Goal: Task Accomplishment & Management: Manage account settings

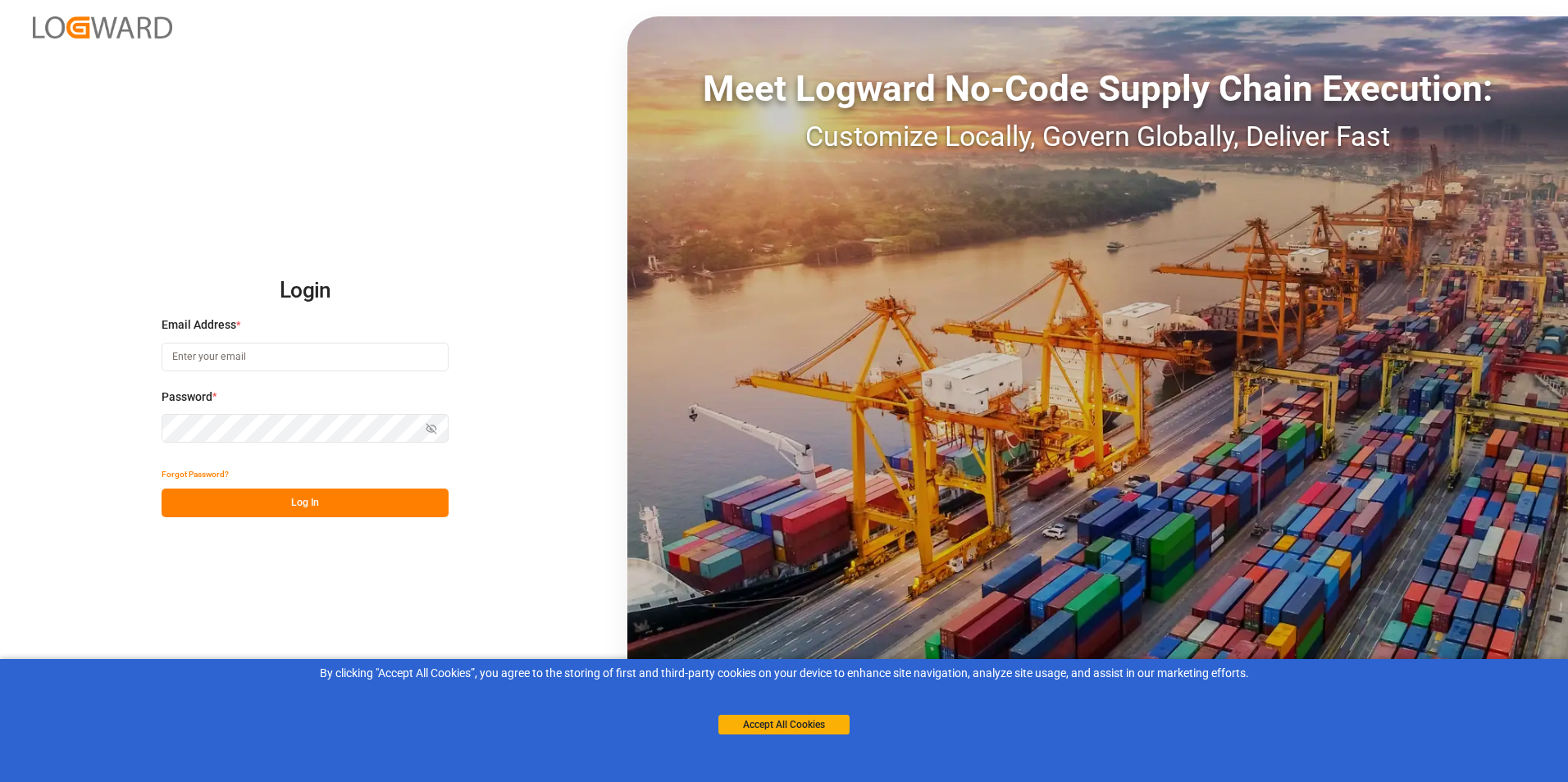
type input "[PERSON_NAME][EMAIL_ADDRESS][DOMAIN_NAME]"
click at [294, 495] on button "Log In" at bounding box center [305, 503] width 287 height 29
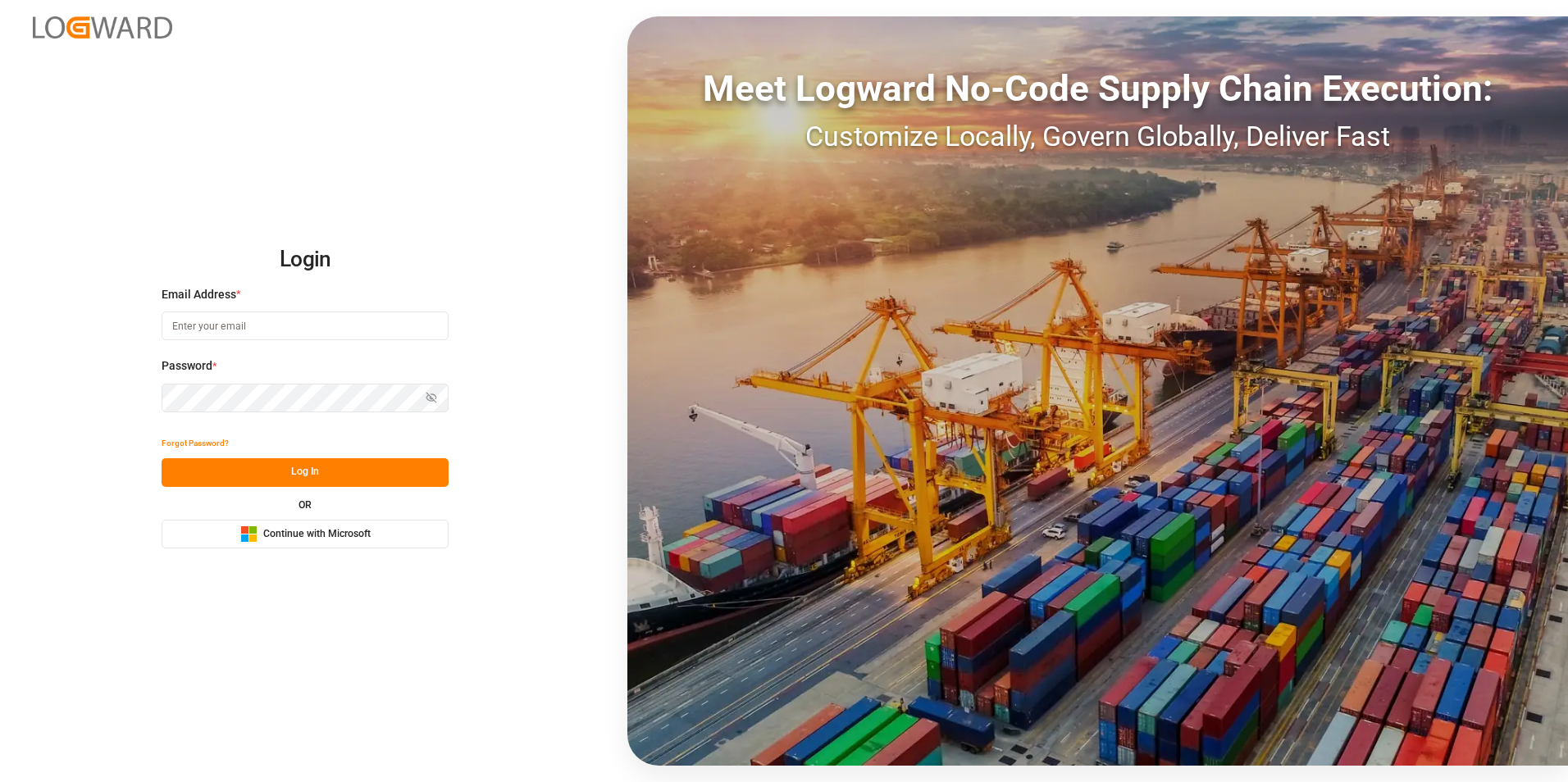
type input "[PERSON_NAME][EMAIL_ADDRESS][DOMAIN_NAME]"
click at [289, 468] on button "Log In" at bounding box center [305, 473] width 287 height 29
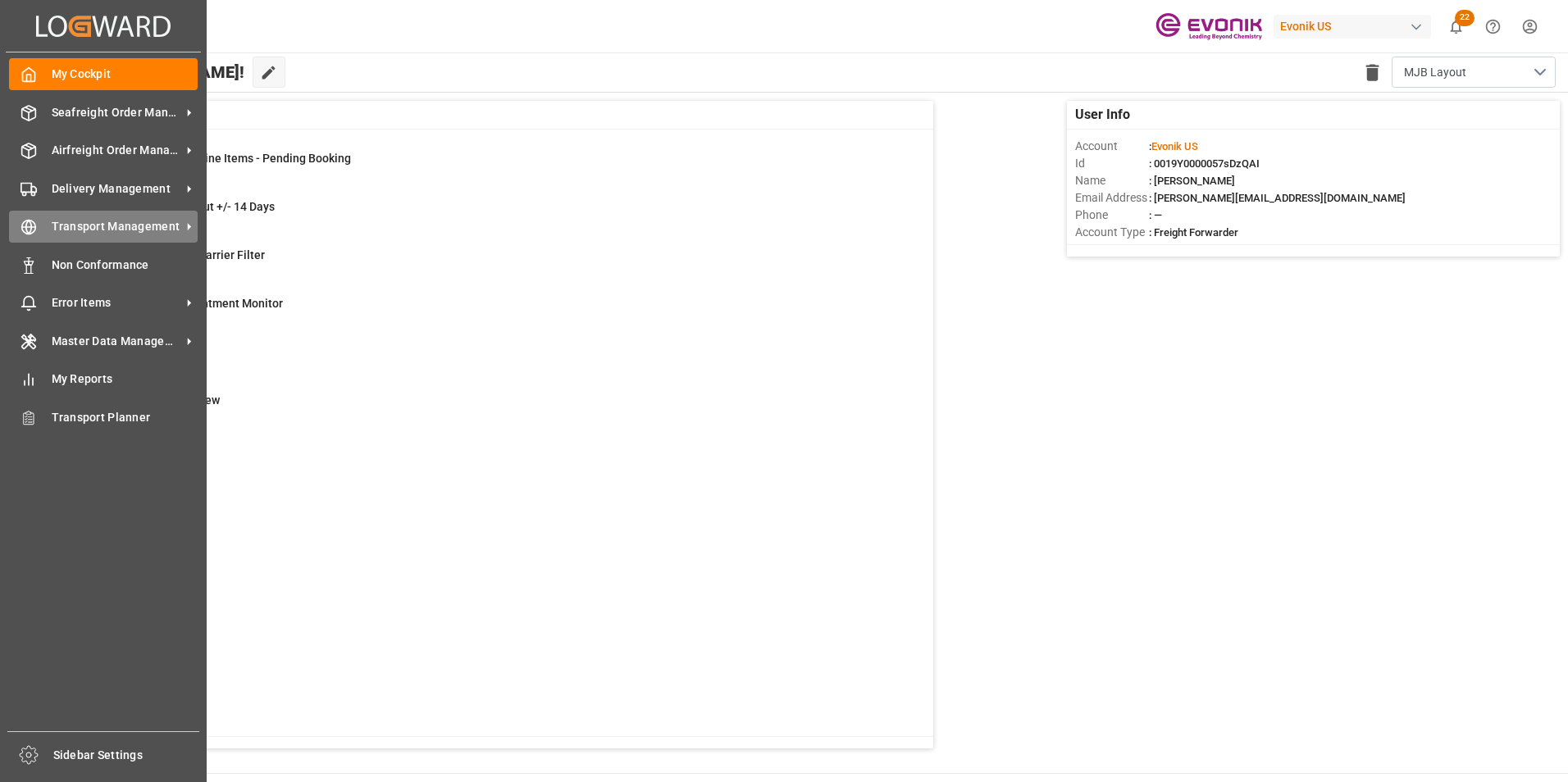
click at [109, 227] on span "Transport Management" at bounding box center [116, 226] width 130 height 17
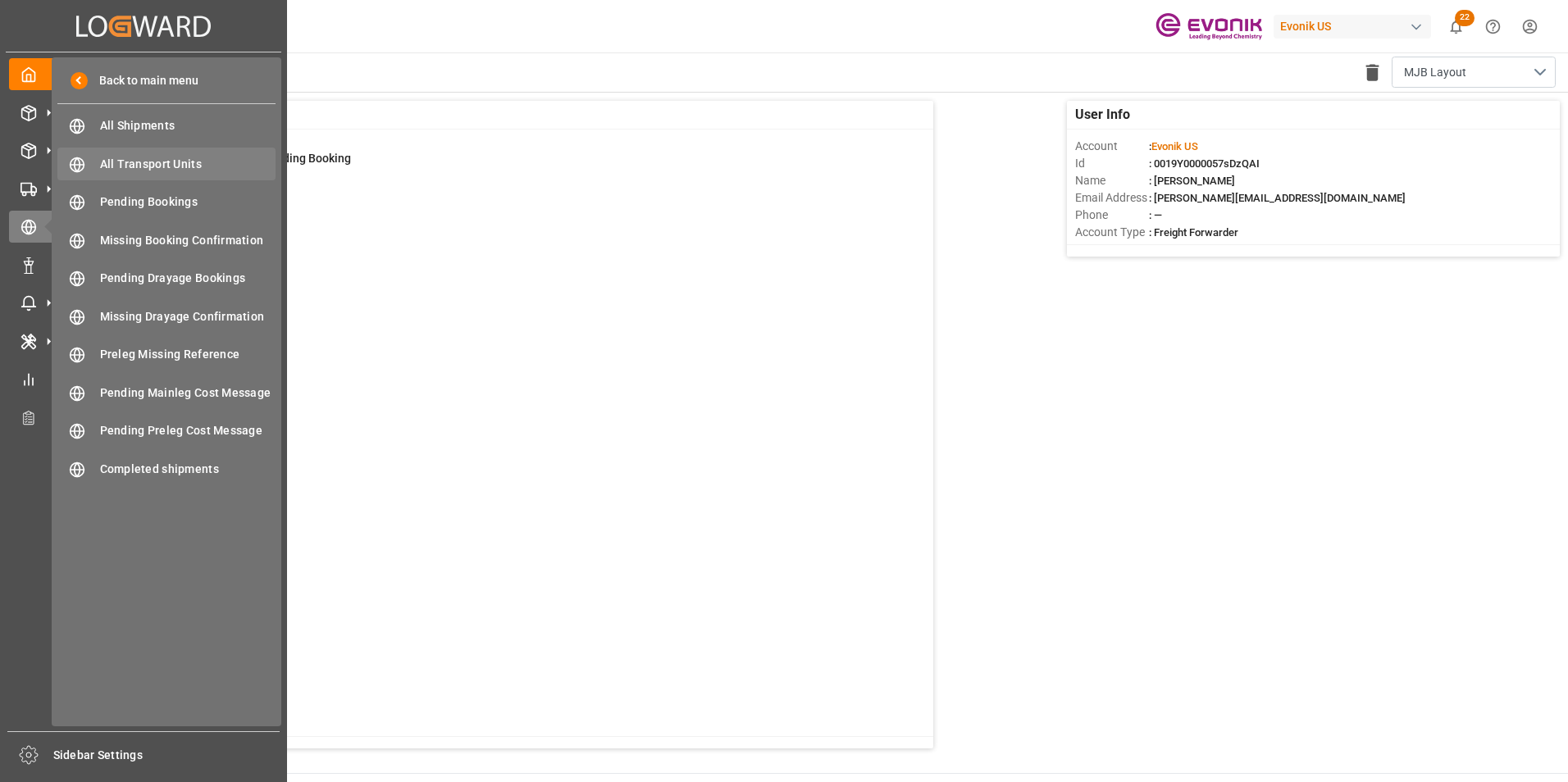
click at [141, 165] on span "All Transport Units" at bounding box center [188, 164] width 176 height 17
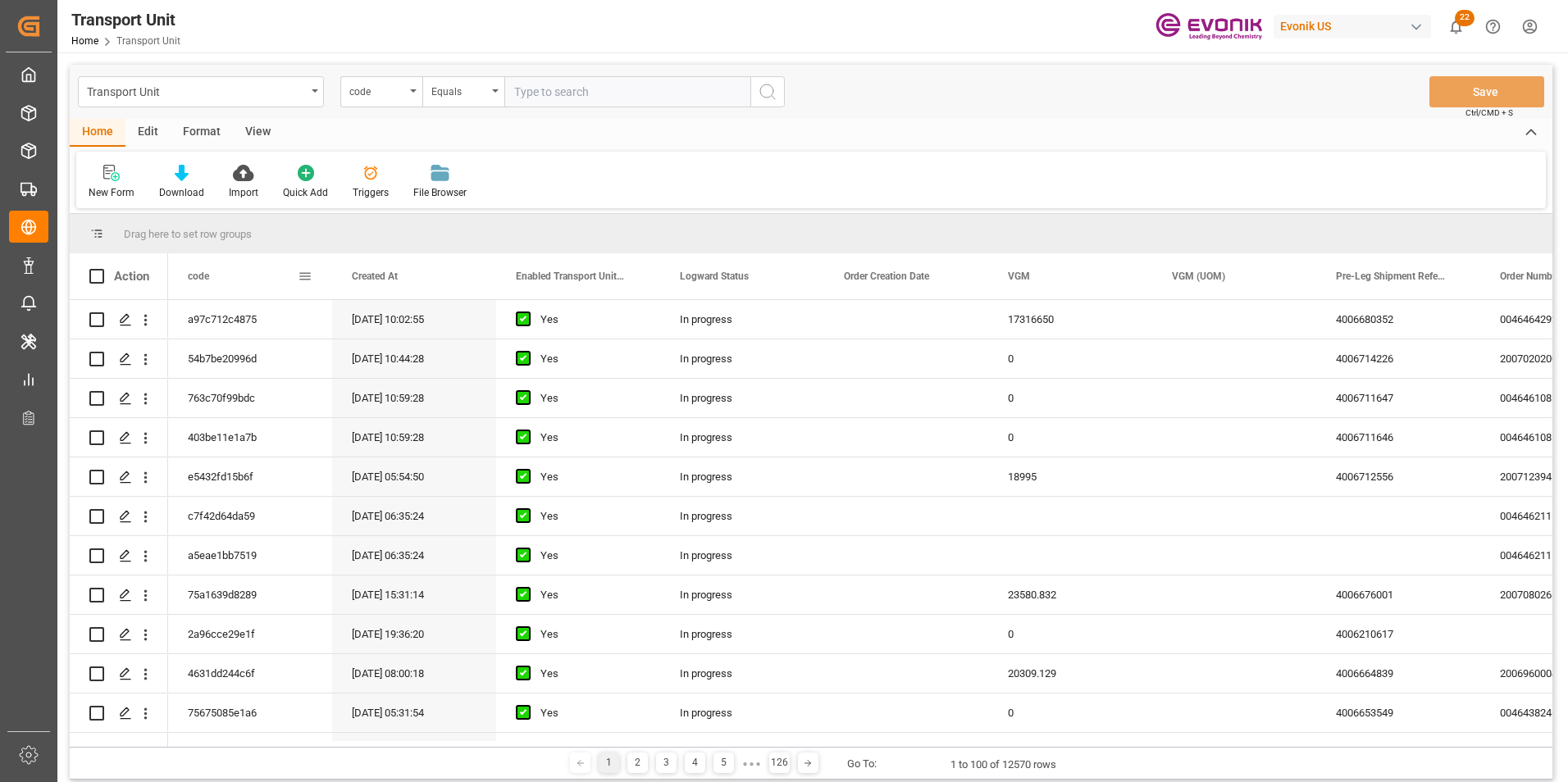
click at [307, 275] on span at bounding box center [305, 276] width 15 height 15
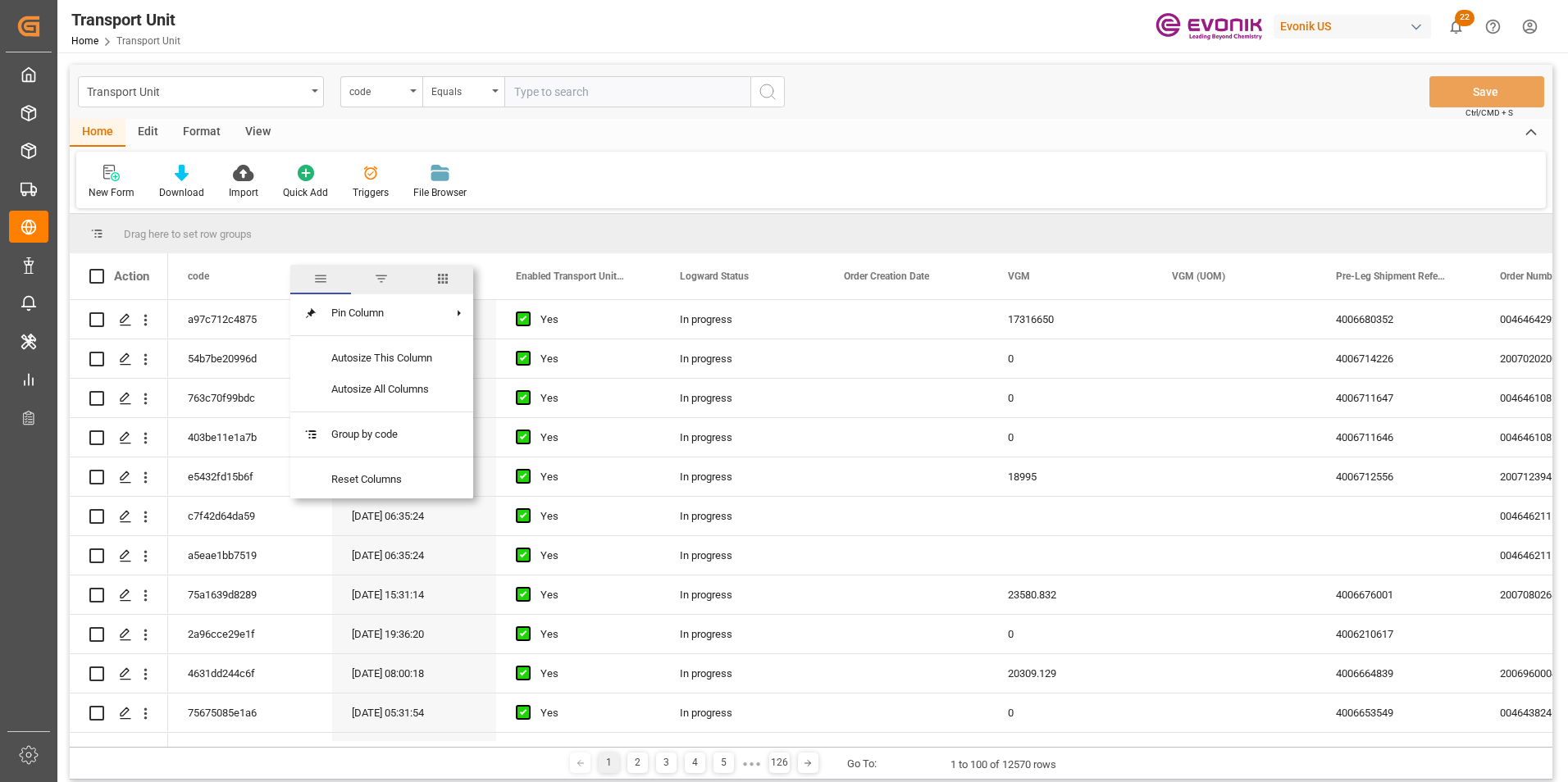
click at [448, 277] on span "columns" at bounding box center [442, 278] width 15 height 15
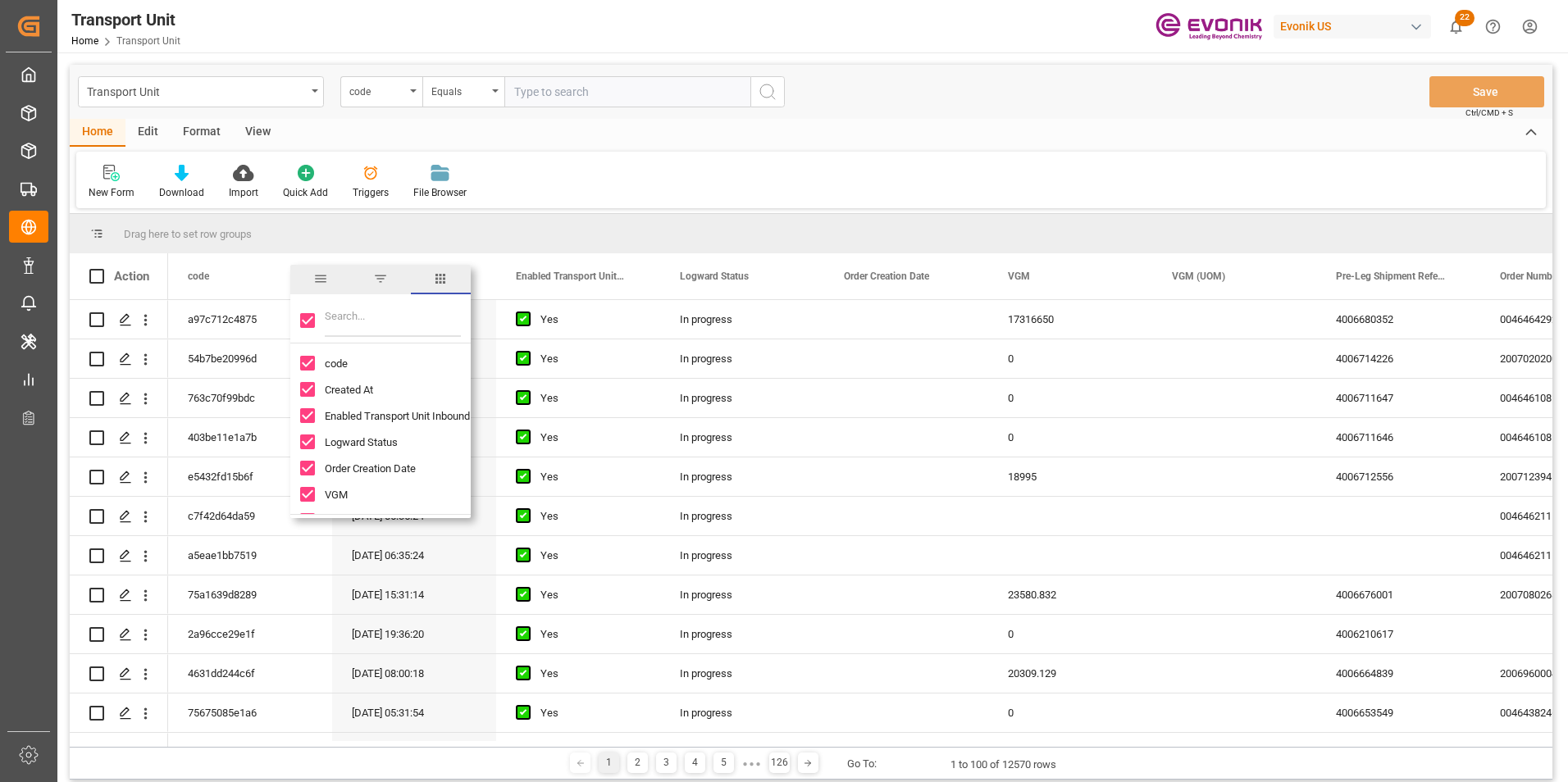
click at [319, 322] on div at bounding box center [380, 321] width 180 height 46
click at [305, 317] on input "Toggle Select All Columns" at bounding box center [307, 320] width 15 height 15
checkbox input "false"
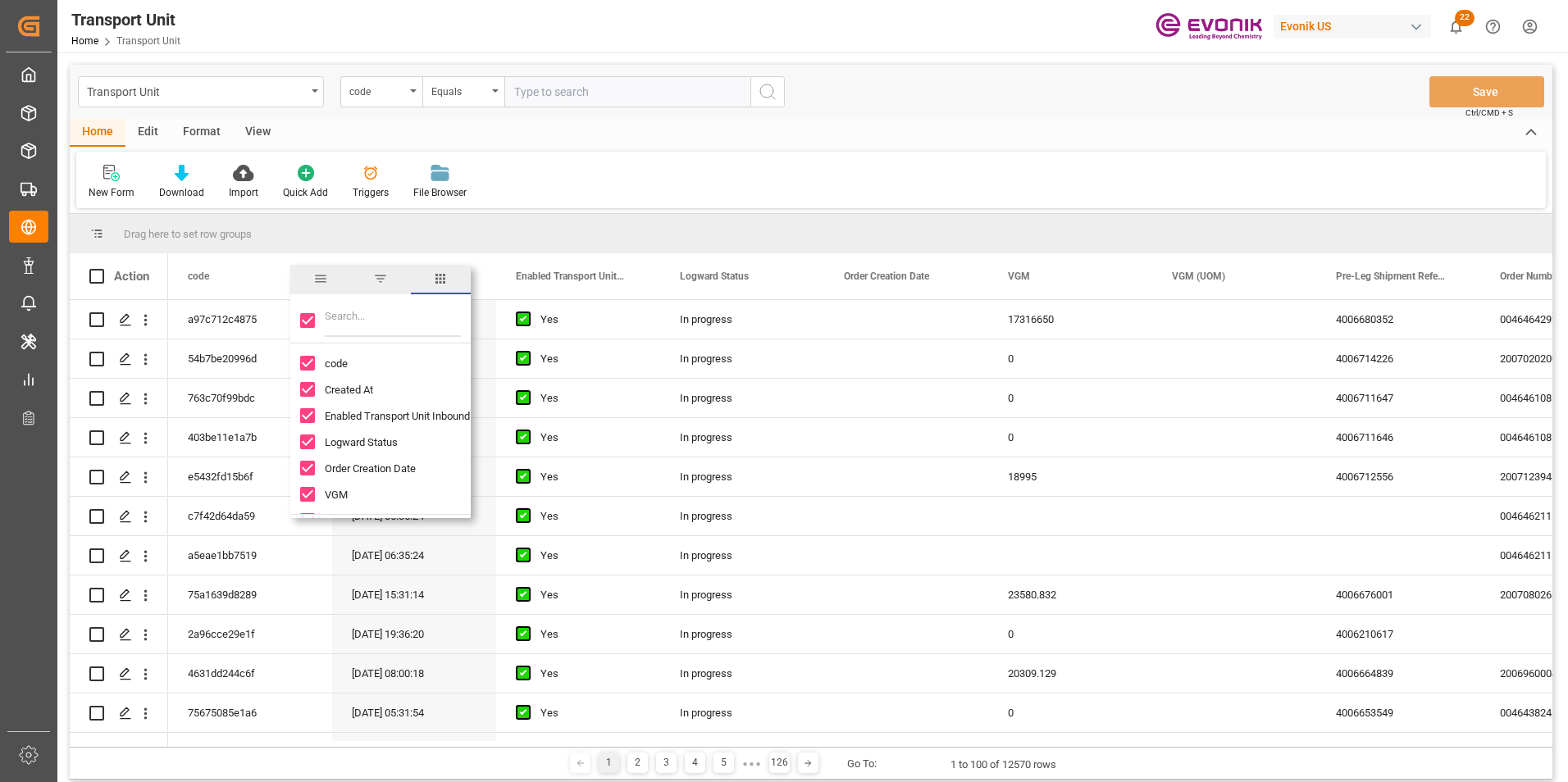
checkbox input "false"
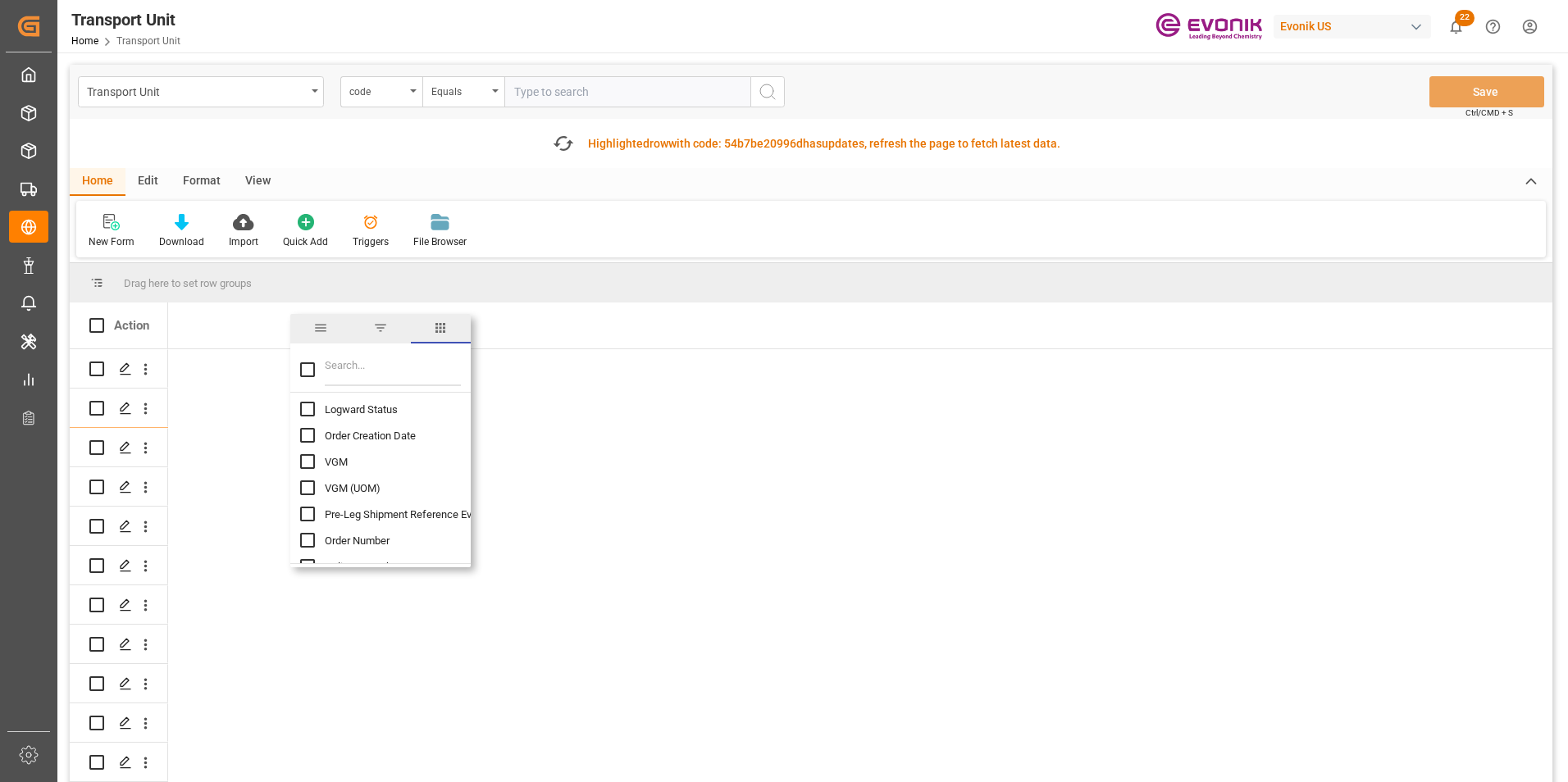
scroll to position [164, 0]
click at [307, 453] on input "Order Number column toggle visibility (hidden)" at bounding box center [307, 458] width 15 height 15
checkbox input "true"
checkbox input "false"
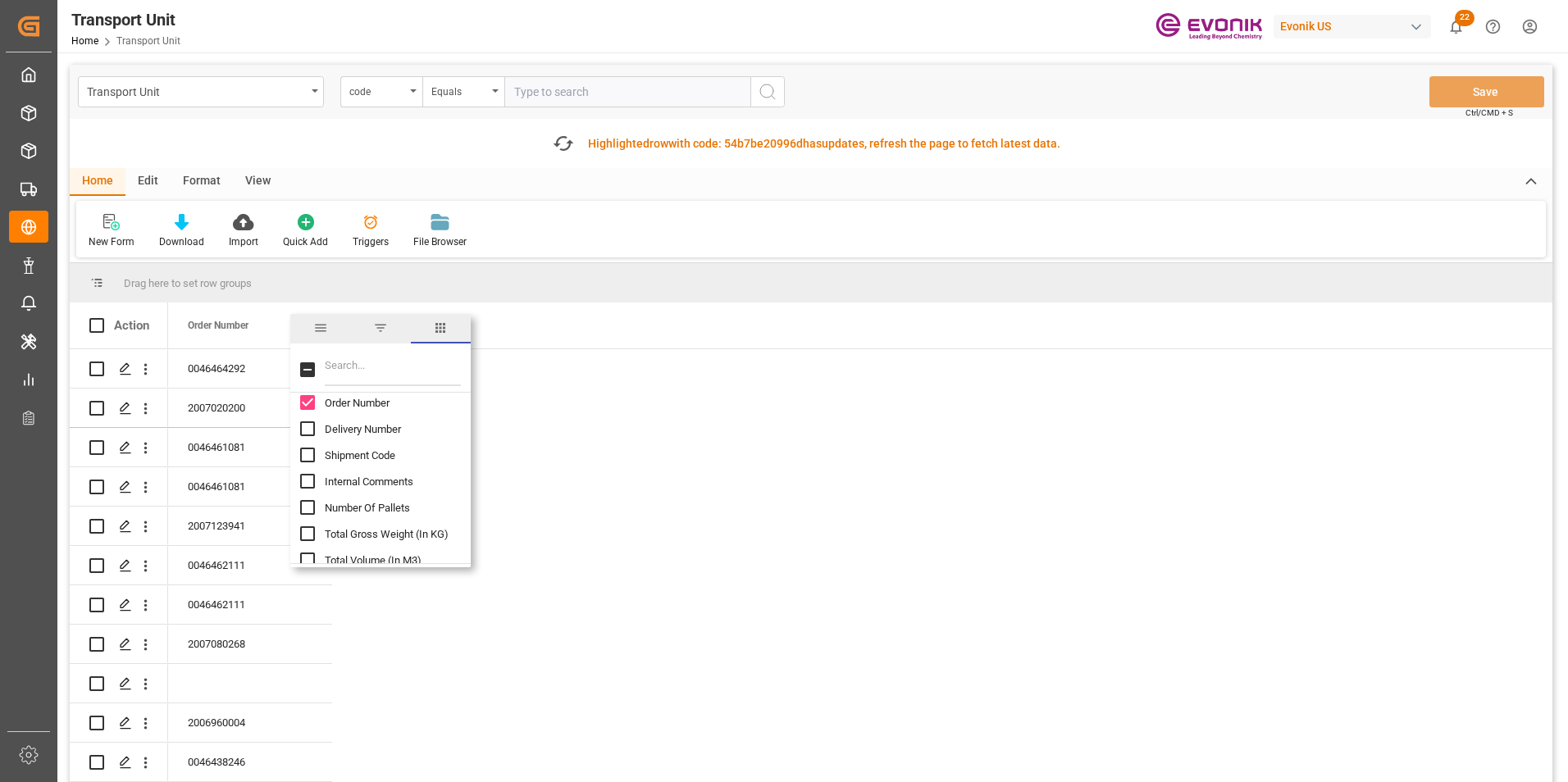
scroll to position [246, 0]
click at [303, 403] on input "Delivery Number column toggle visibility (hidden)" at bounding box center [307, 402] width 15 height 15
checkbox input "true"
click at [308, 499] on input "Booking Number column toggle visibility (hidden)" at bounding box center [307, 504] width 15 height 15
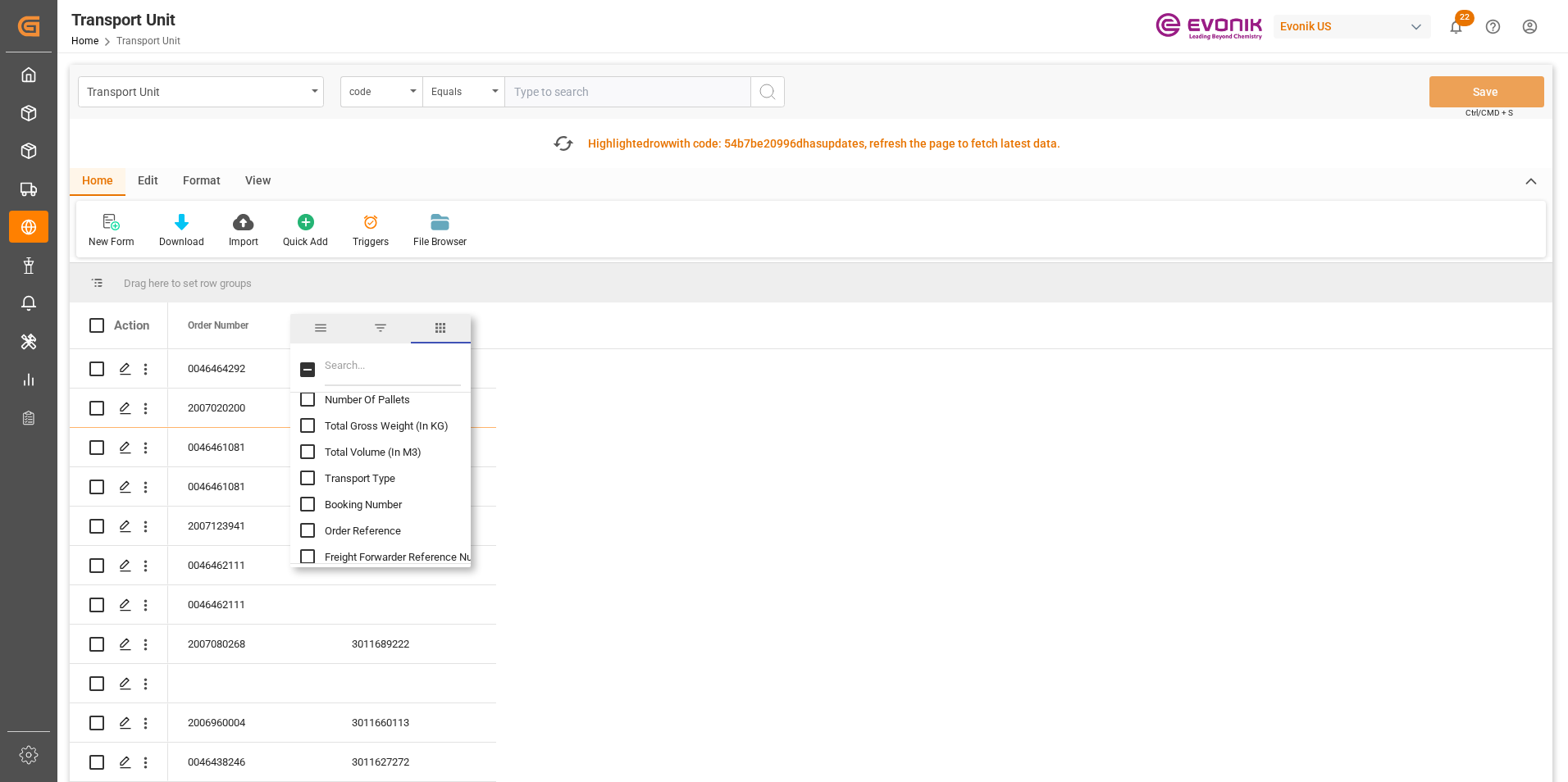
checkbox input "true"
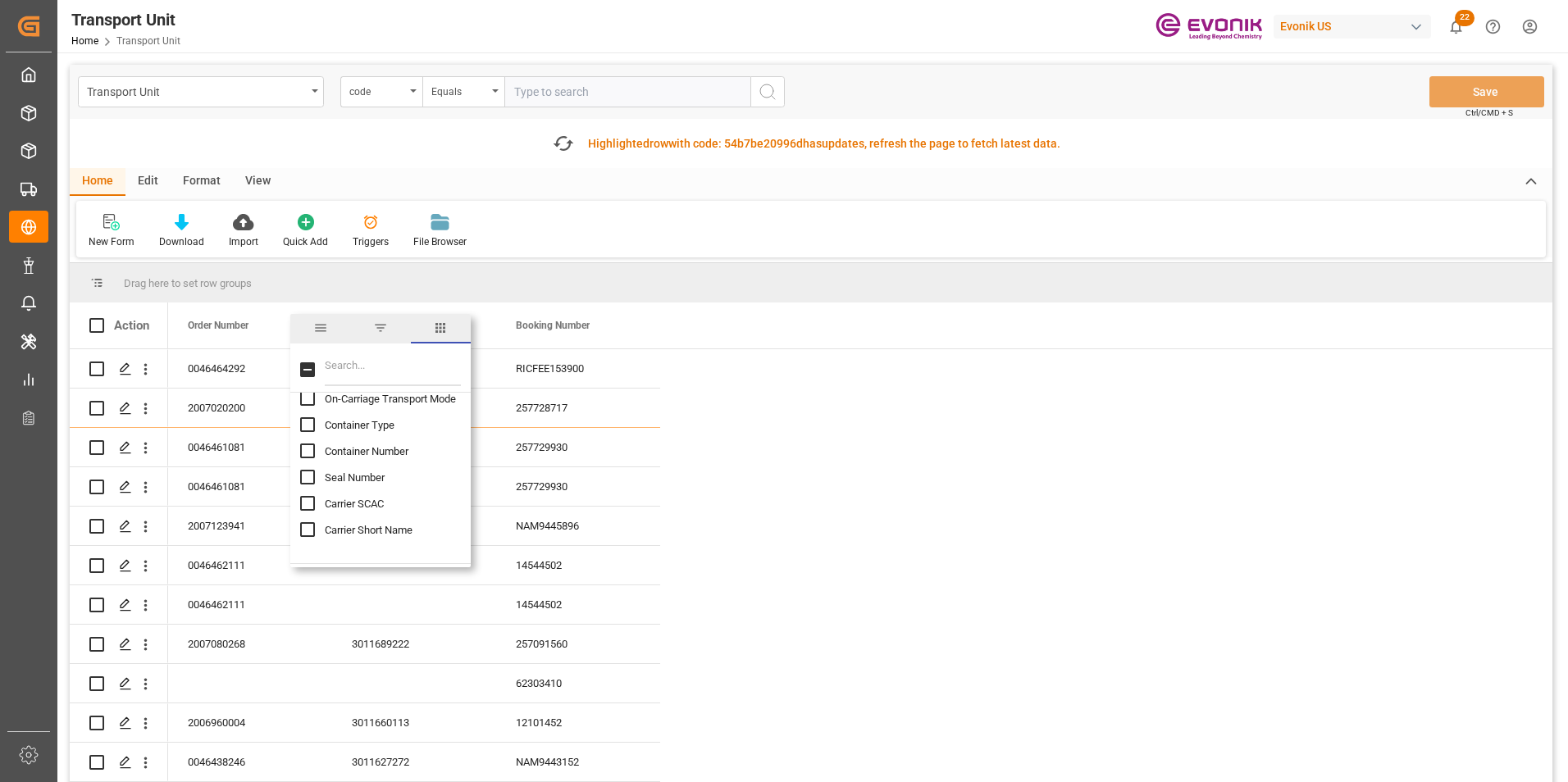
scroll to position [656, 0]
click at [307, 487] on input "Carrier Short Name column toggle visibility (hidden)" at bounding box center [307, 491] width 15 height 15
checkbox input "true"
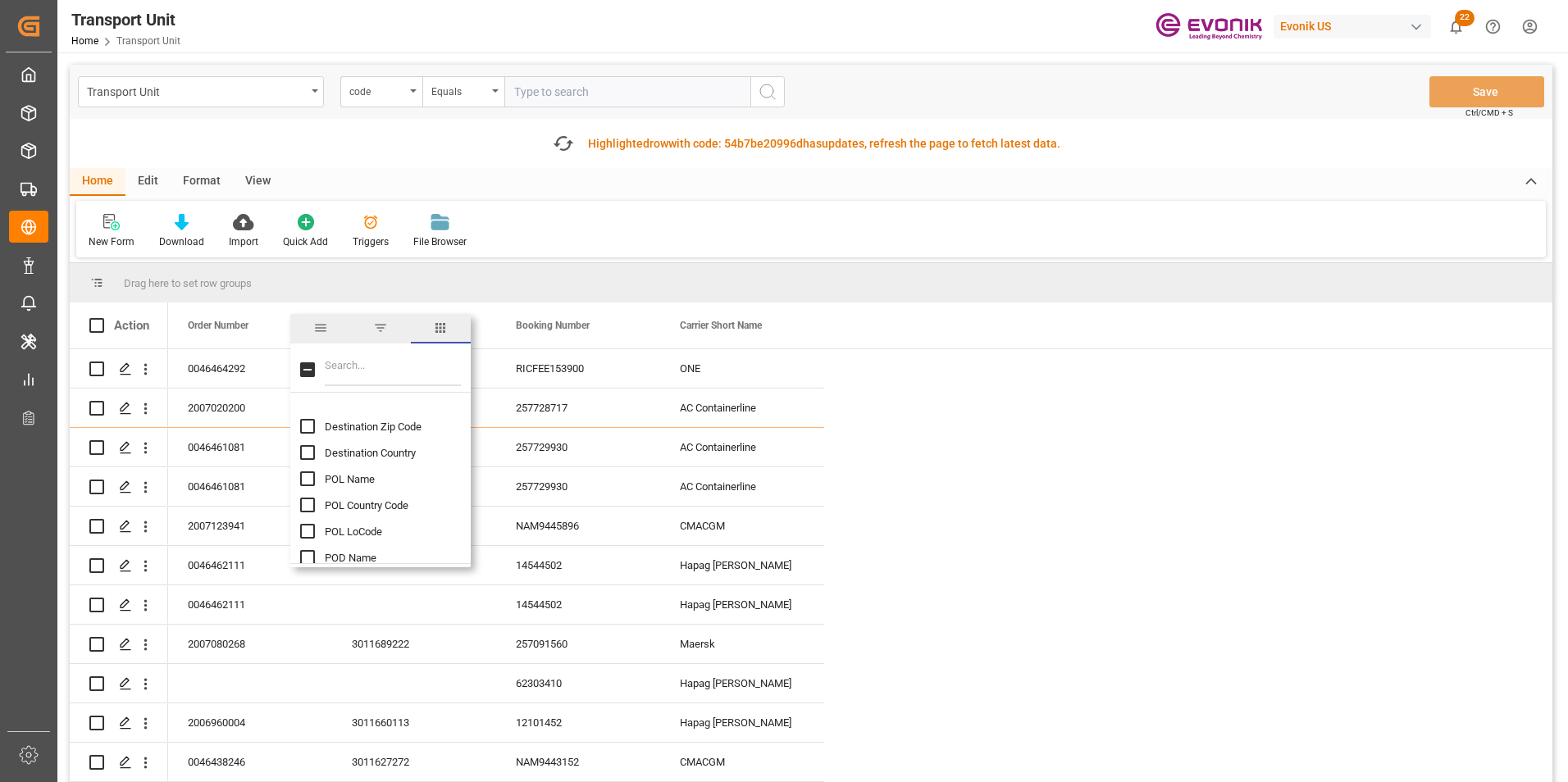
scroll to position [983, 0]
click at [307, 452] on input "POL Name column toggle visibility (hidden)" at bounding box center [307, 451] width 15 height 15
checkbox input "true"
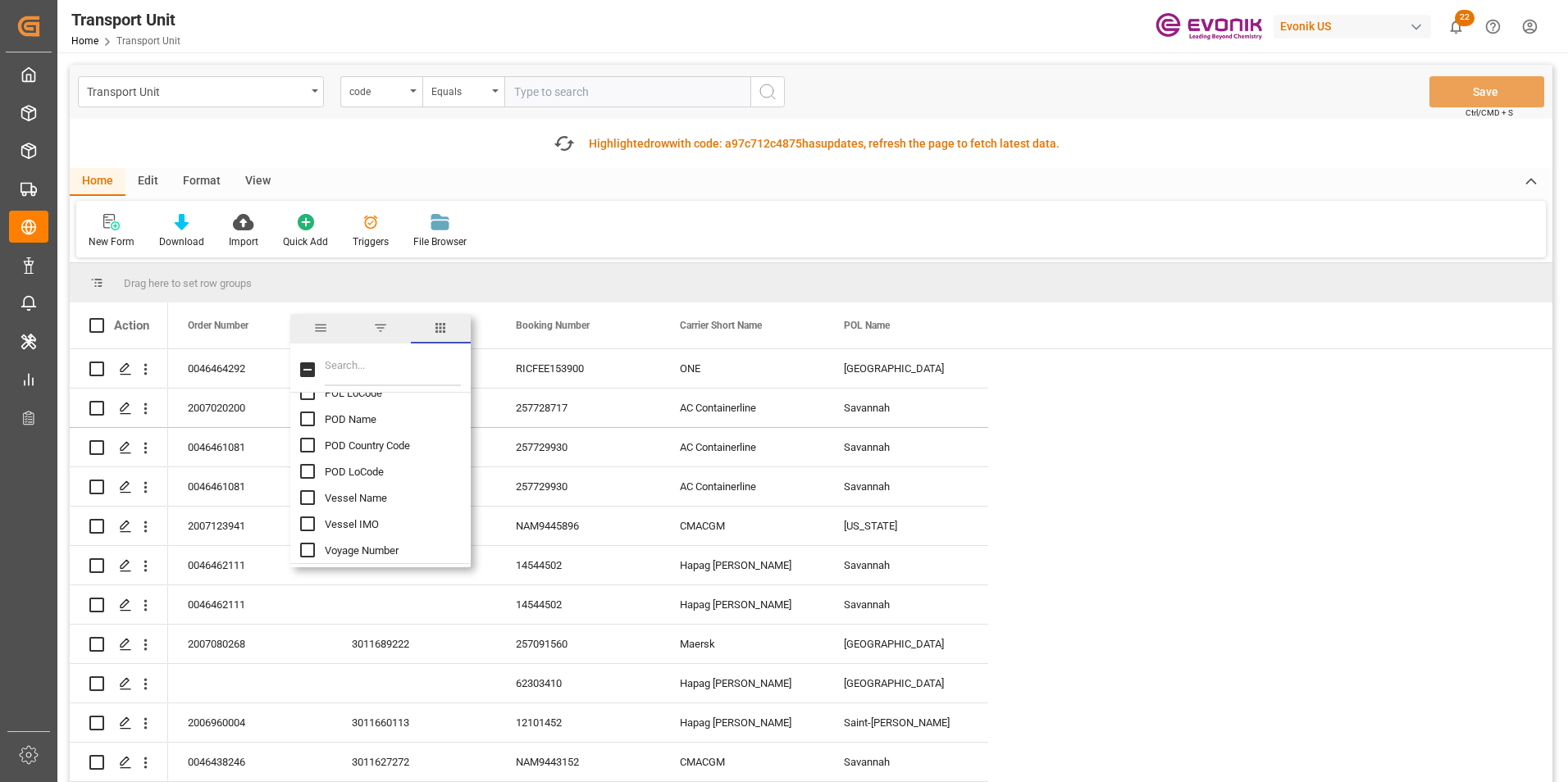
scroll to position [1065, 0]
click at [304, 447] on input "POD Name column toggle visibility (hidden)" at bounding box center [307, 448] width 15 height 15
checkbox input "true"
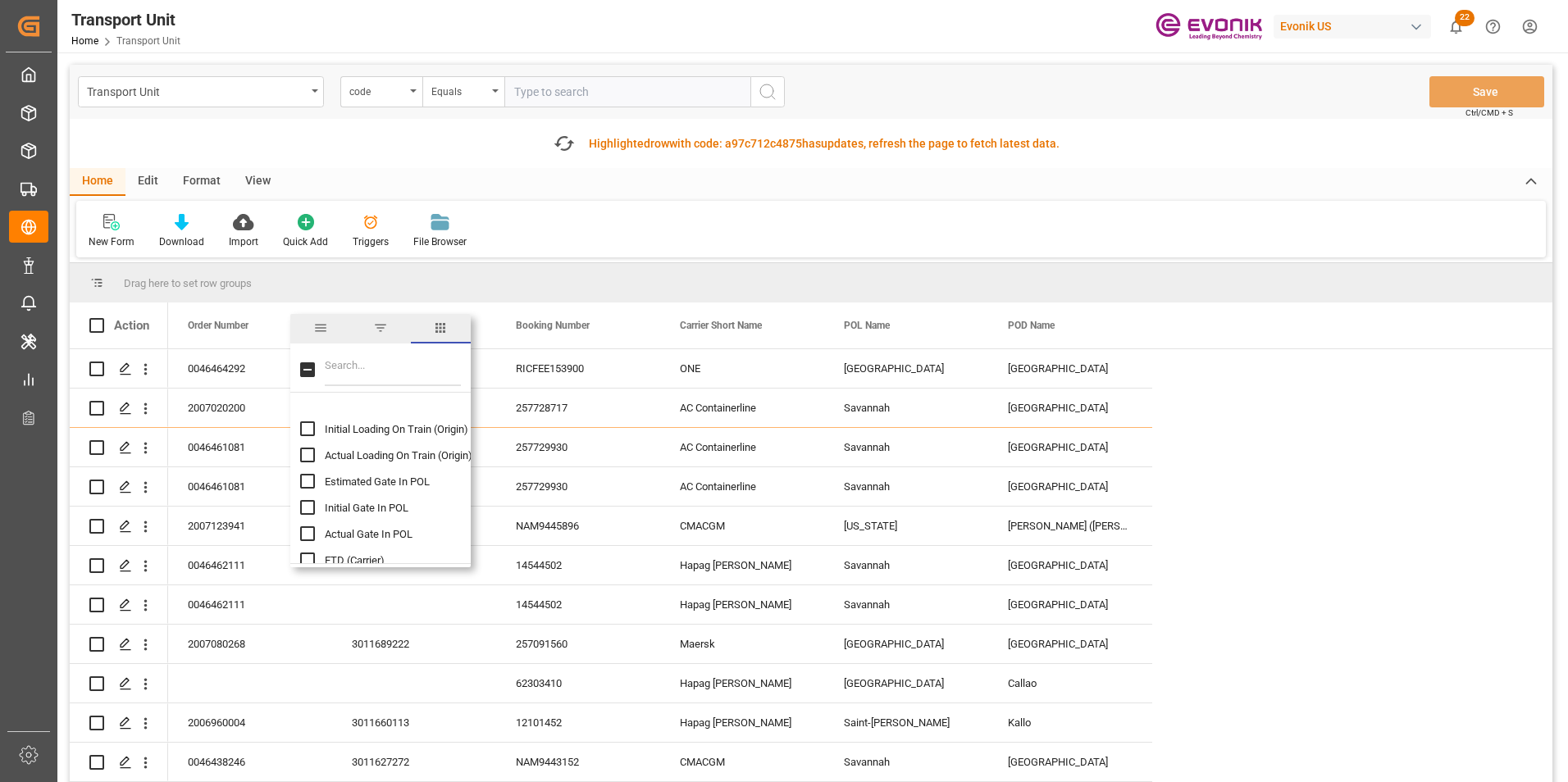
scroll to position [1640, 0]
click at [307, 478] on input "ETD (Carrier) column toggle visibility (hidden)" at bounding box center [307, 477] width 15 height 15
checkbox input "true"
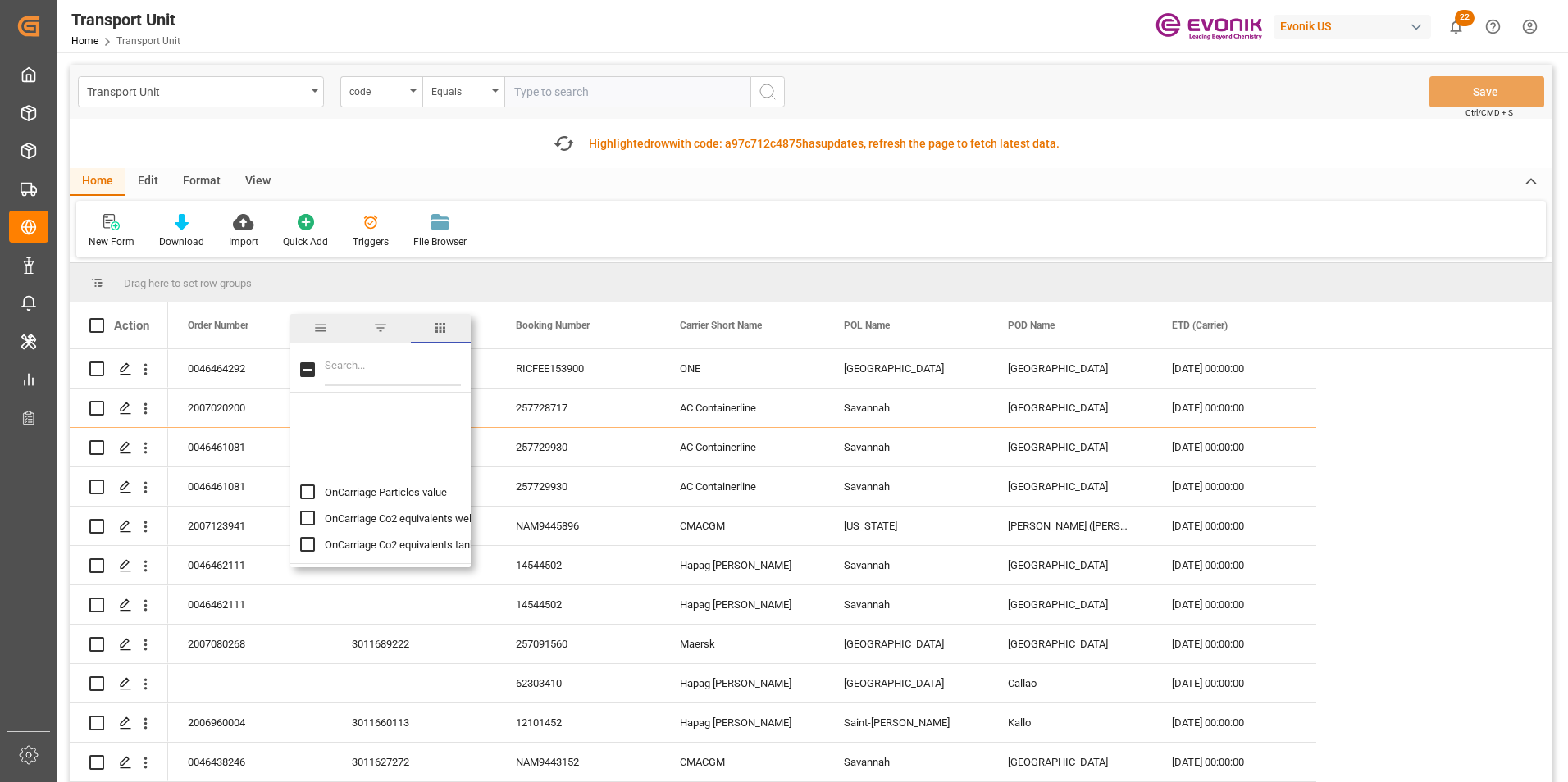
scroll to position [9287, 0]
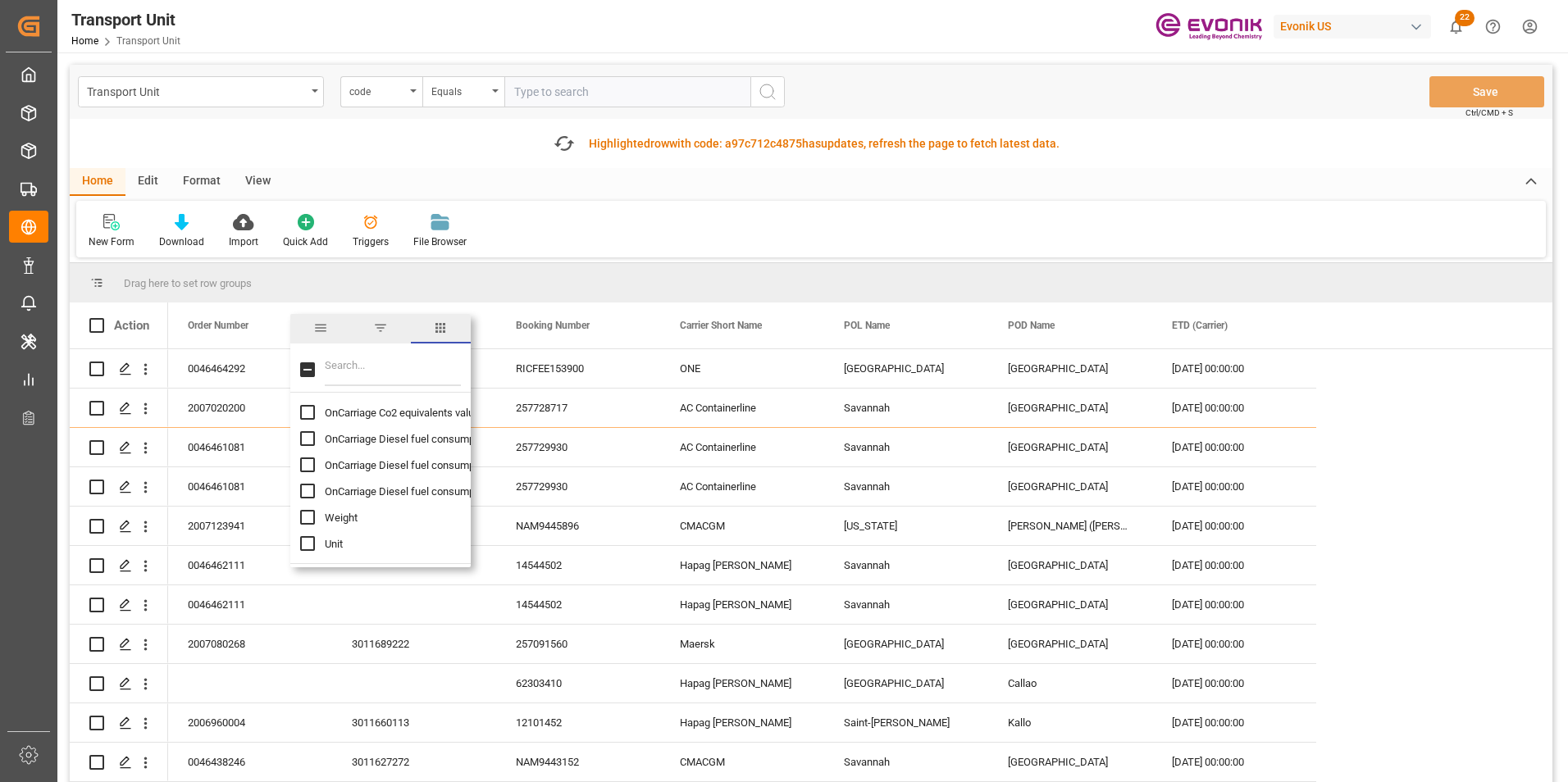
click at [246, 146] on div "Fetch latest updates Highlighted row with code: a97c712c4875 a97c712c4875 has u…" at bounding box center [811, 143] width 1483 height 50
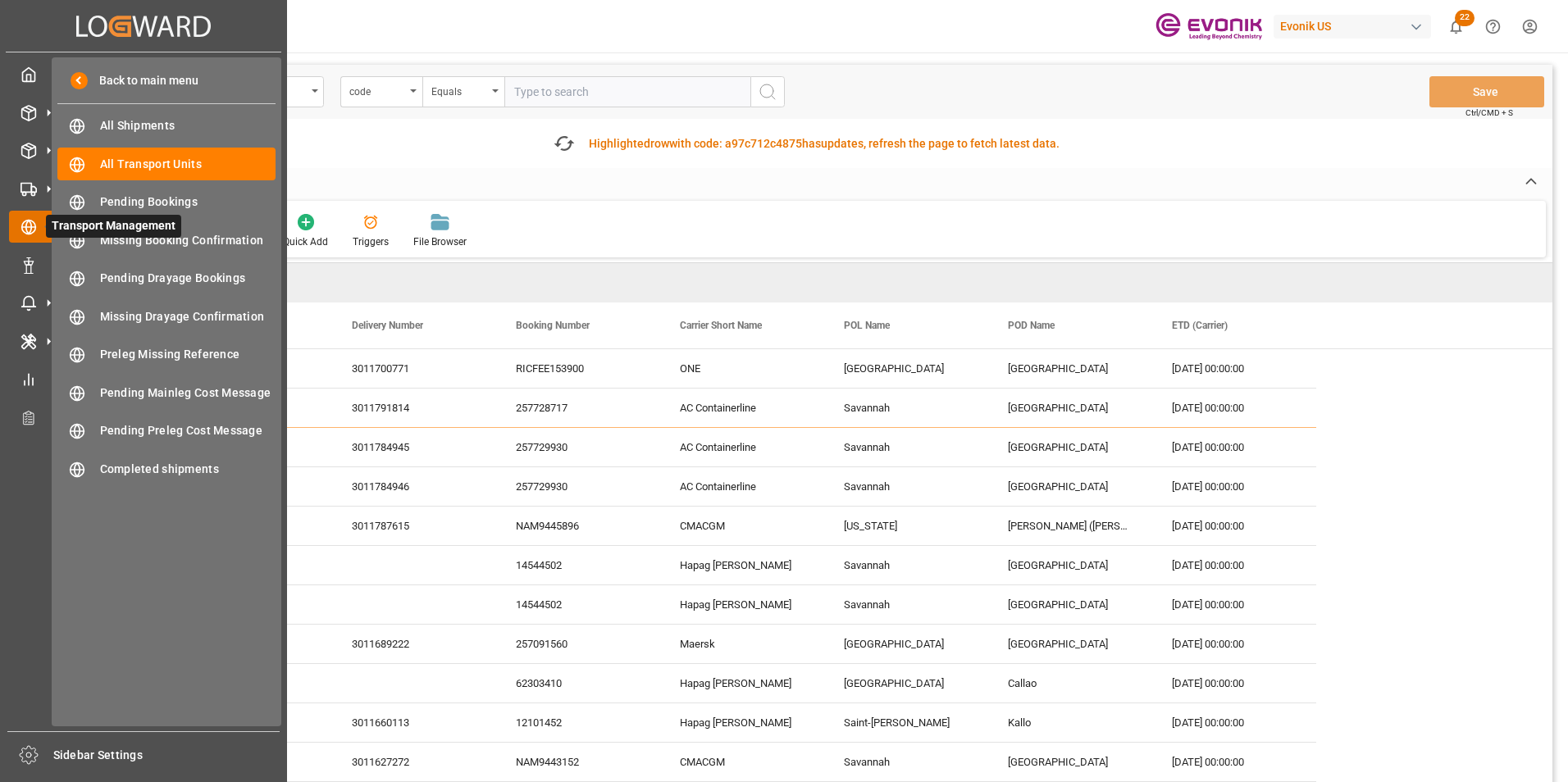
click at [29, 223] on icon at bounding box center [28, 226] width 16 height 16
click at [134, 117] on span "All Shipments" at bounding box center [188, 125] width 176 height 17
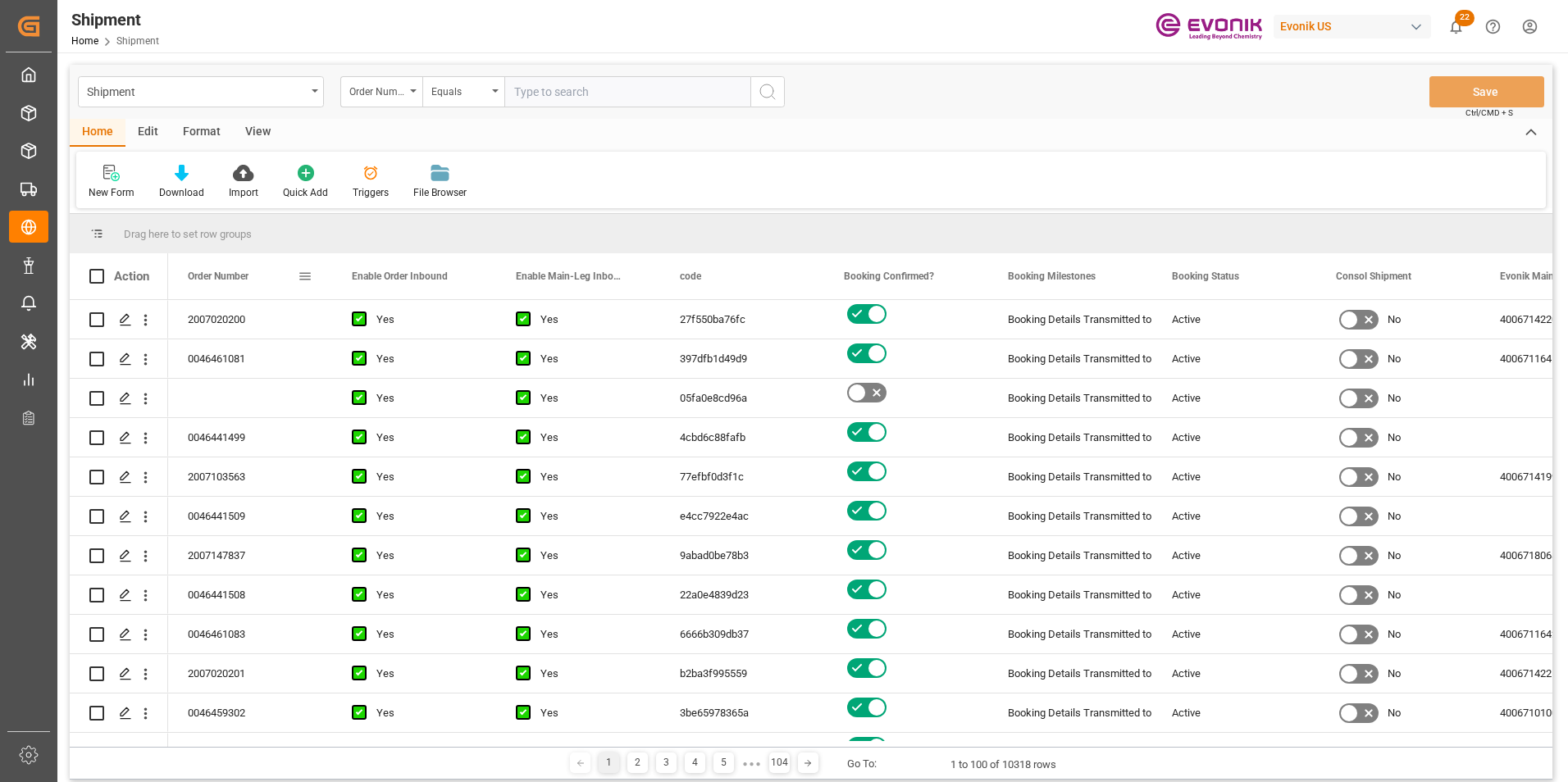
click at [302, 274] on span at bounding box center [305, 276] width 15 height 15
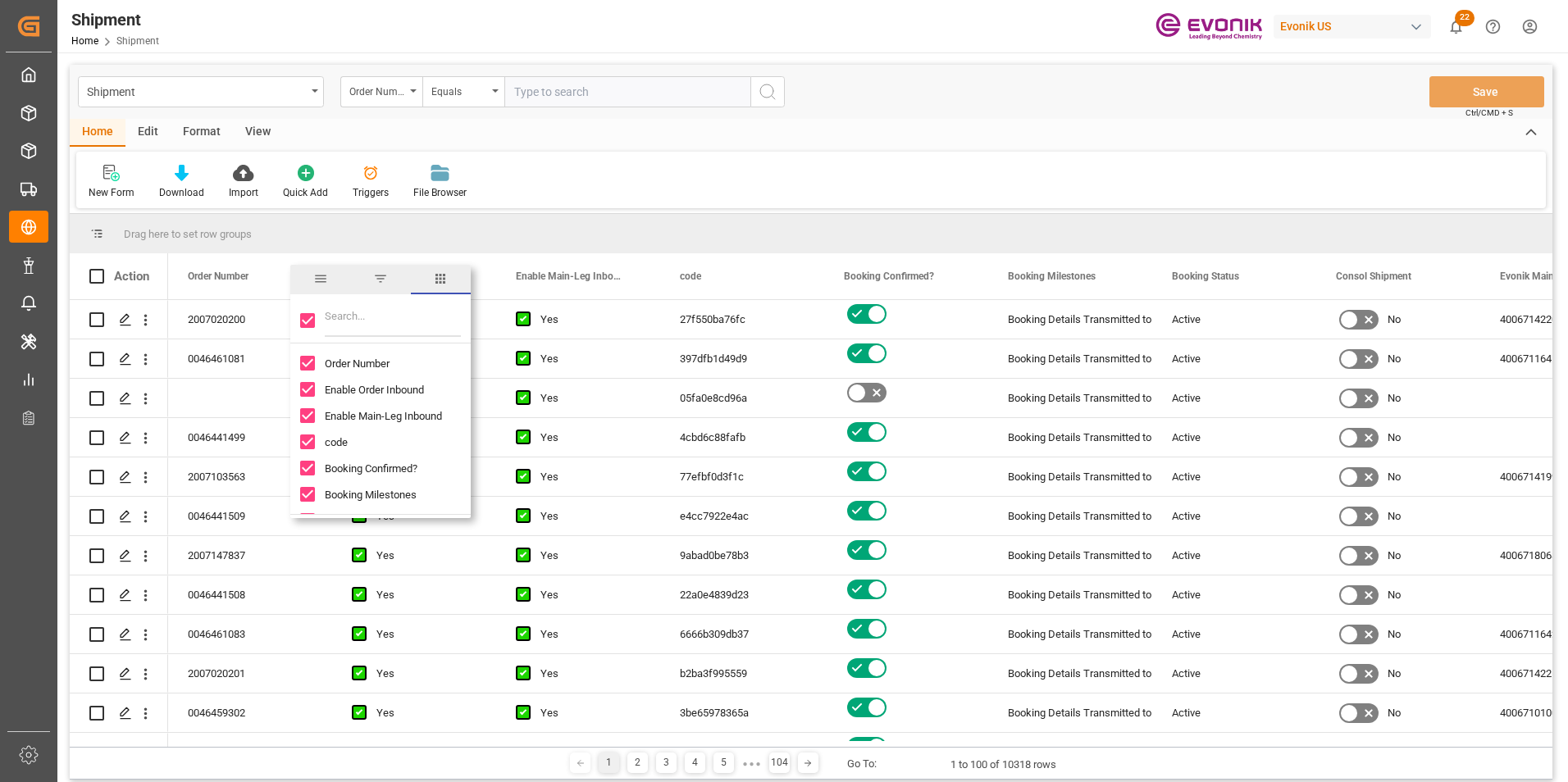
click at [309, 316] on input "Toggle Select All Columns" at bounding box center [307, 320] width 15 height 15
checkbox input "false"
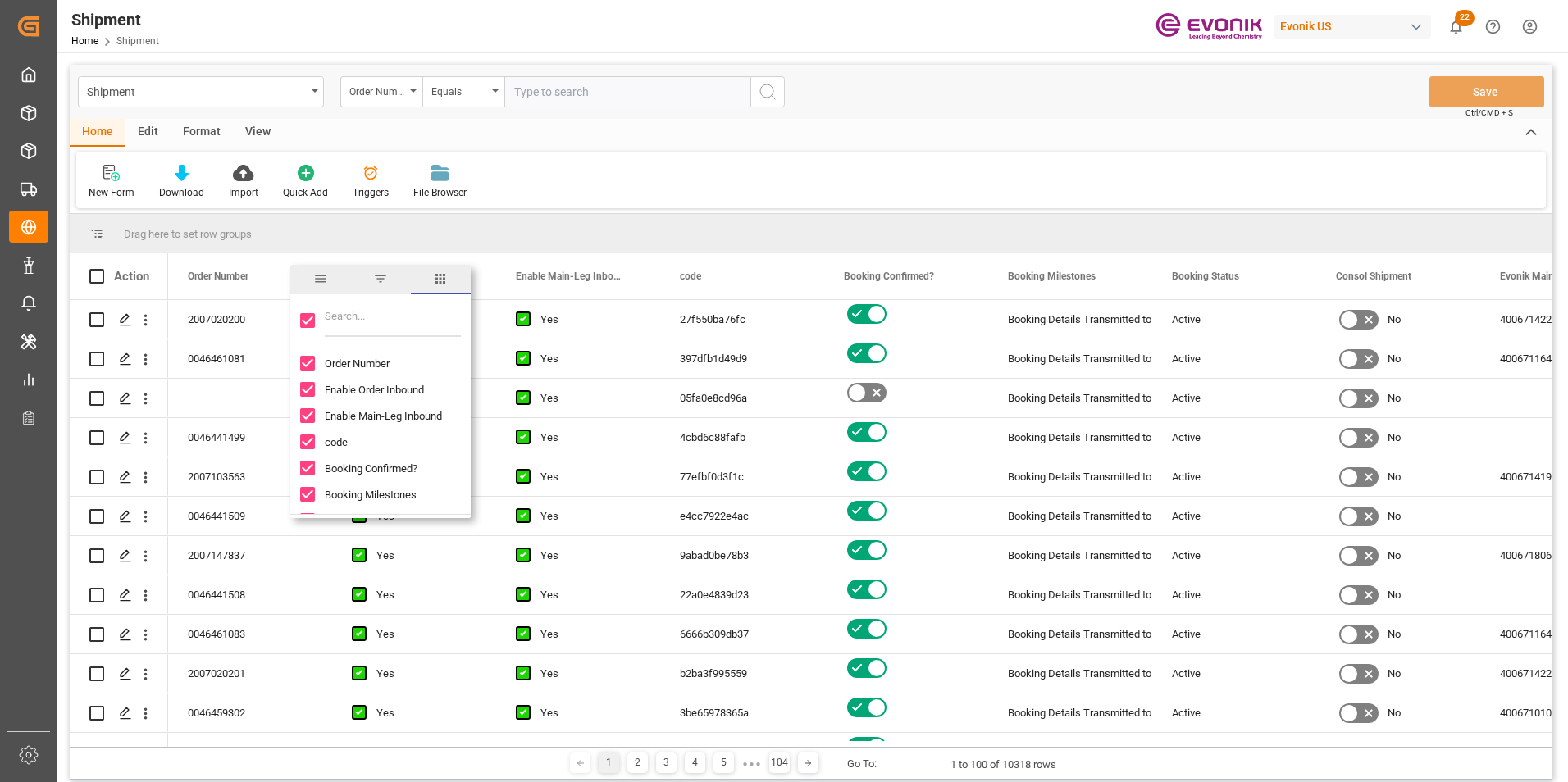
checkbox input "false"
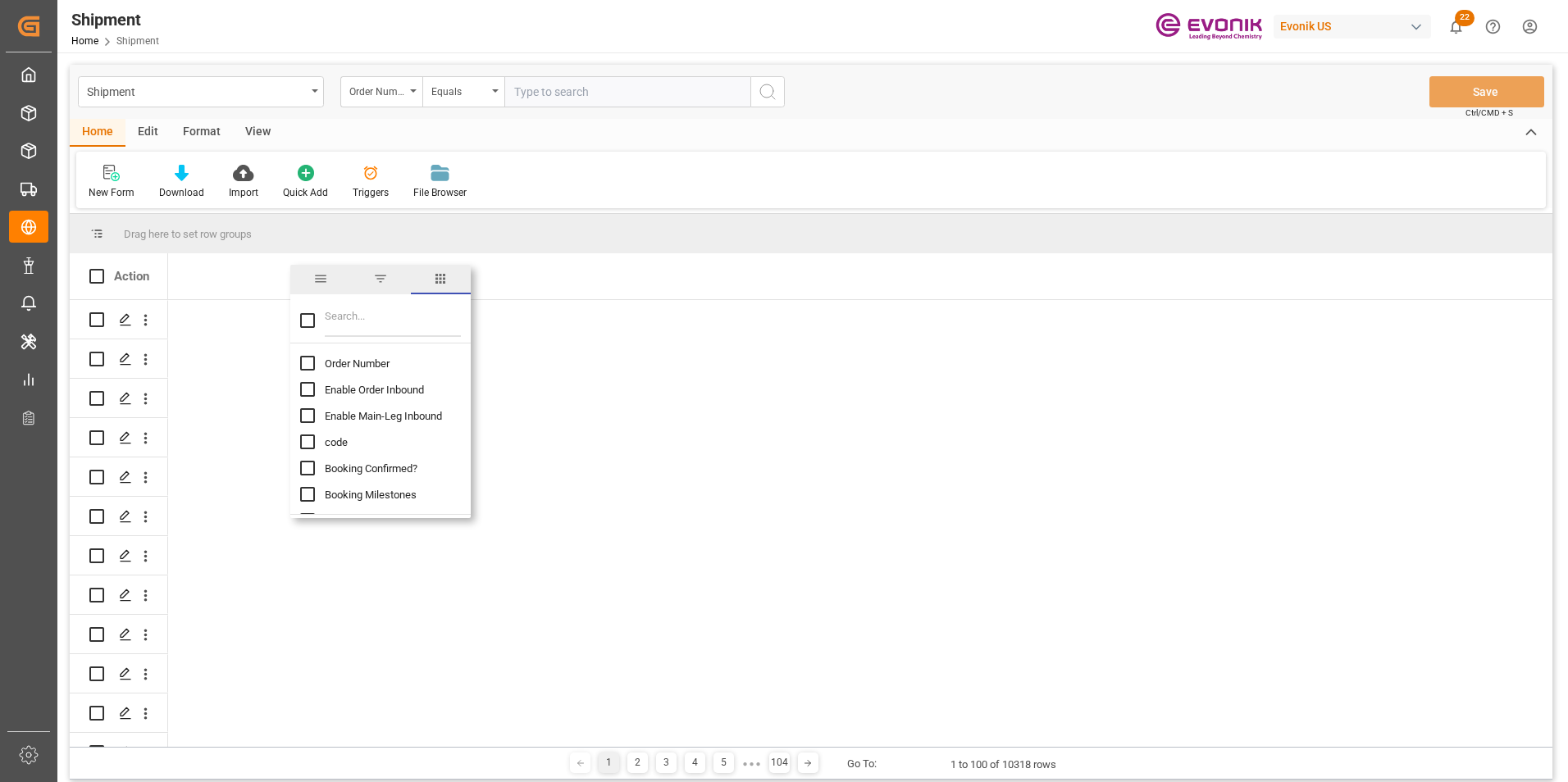
click at [308, 361] on input "Order Number column toggle visibility (hidden)" at bounding box center [307, 363] width 15 height 15
checkbox input "true"
checkbox input "false"
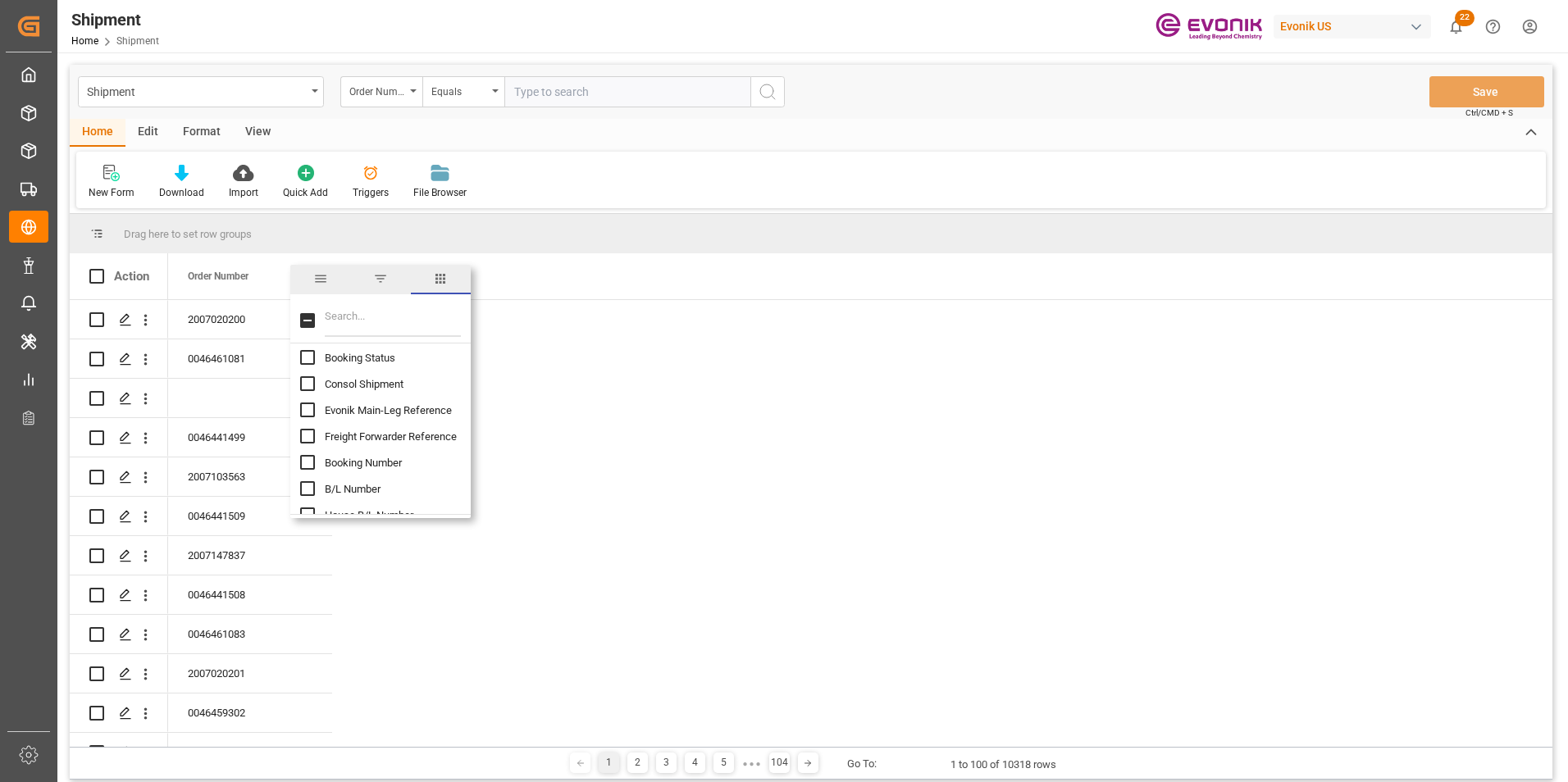
scroll to position [164, 0]
click at [308, 461] on input "Booking Number column toggle visibility (hidden)" at bounding box center [307, 461] width 15 height 15
checkbox input "true"
click at [305, 427] on input "Mode Of Transport Translation column toggle visibility (hidden)" at bounding box center [307, 425] width 15 height 15
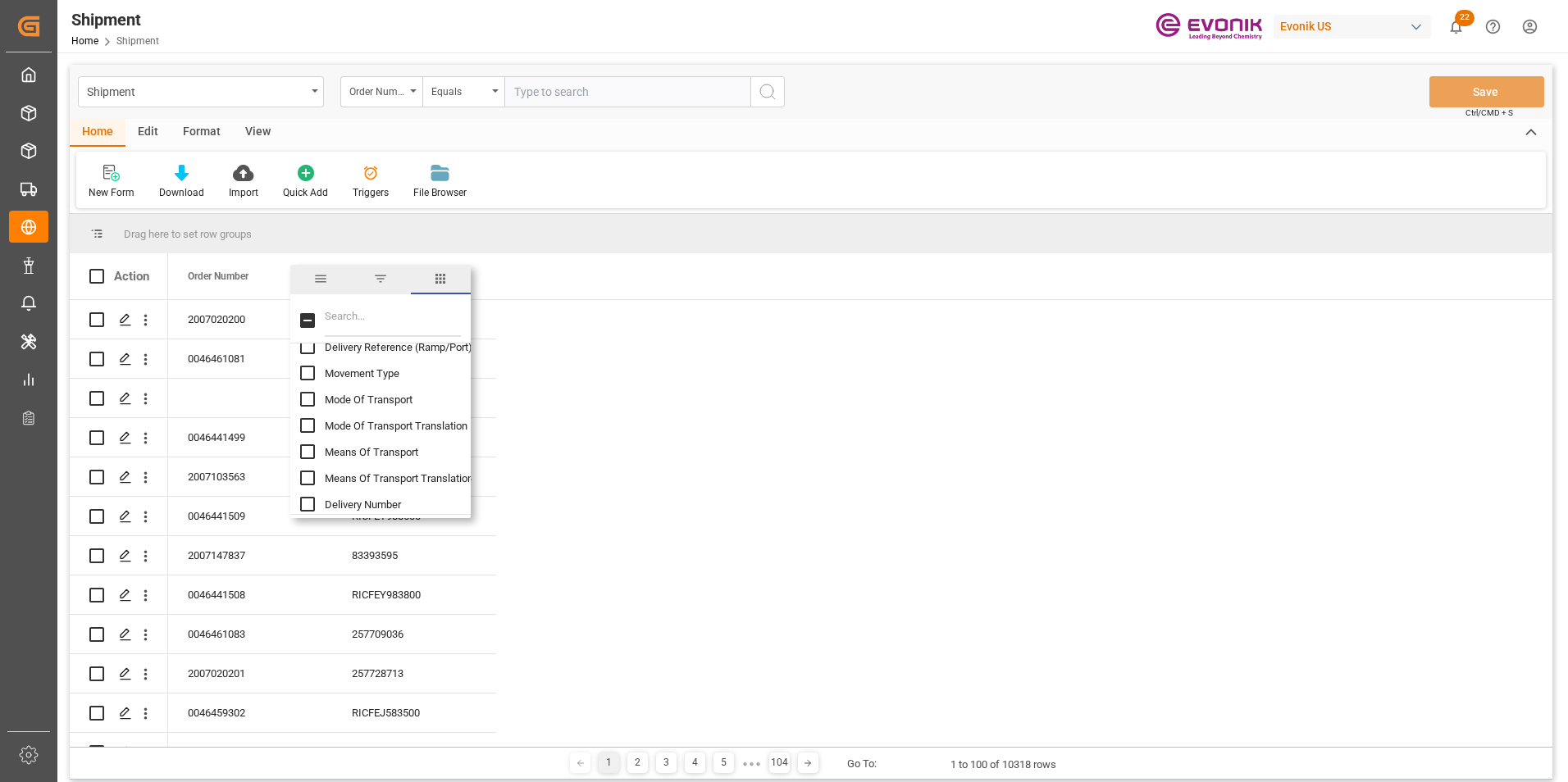
checkbox input "true"
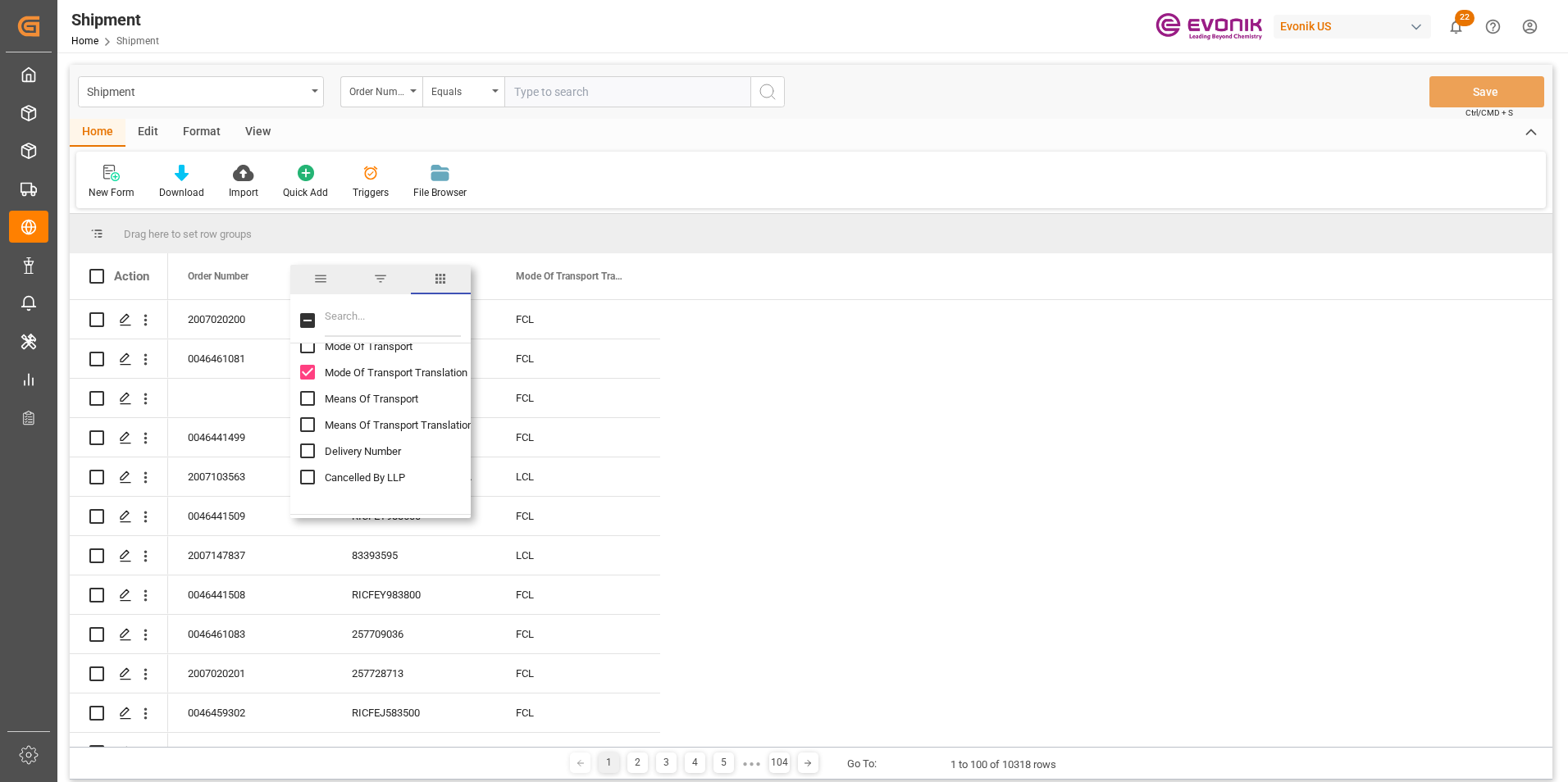
scroll to position [492, 0]
click at [303, 418] on input "Delivery Number column toggle visibility (hidden)" at bounding box center [307, 422] width 15 height 15
checkbox input "true"
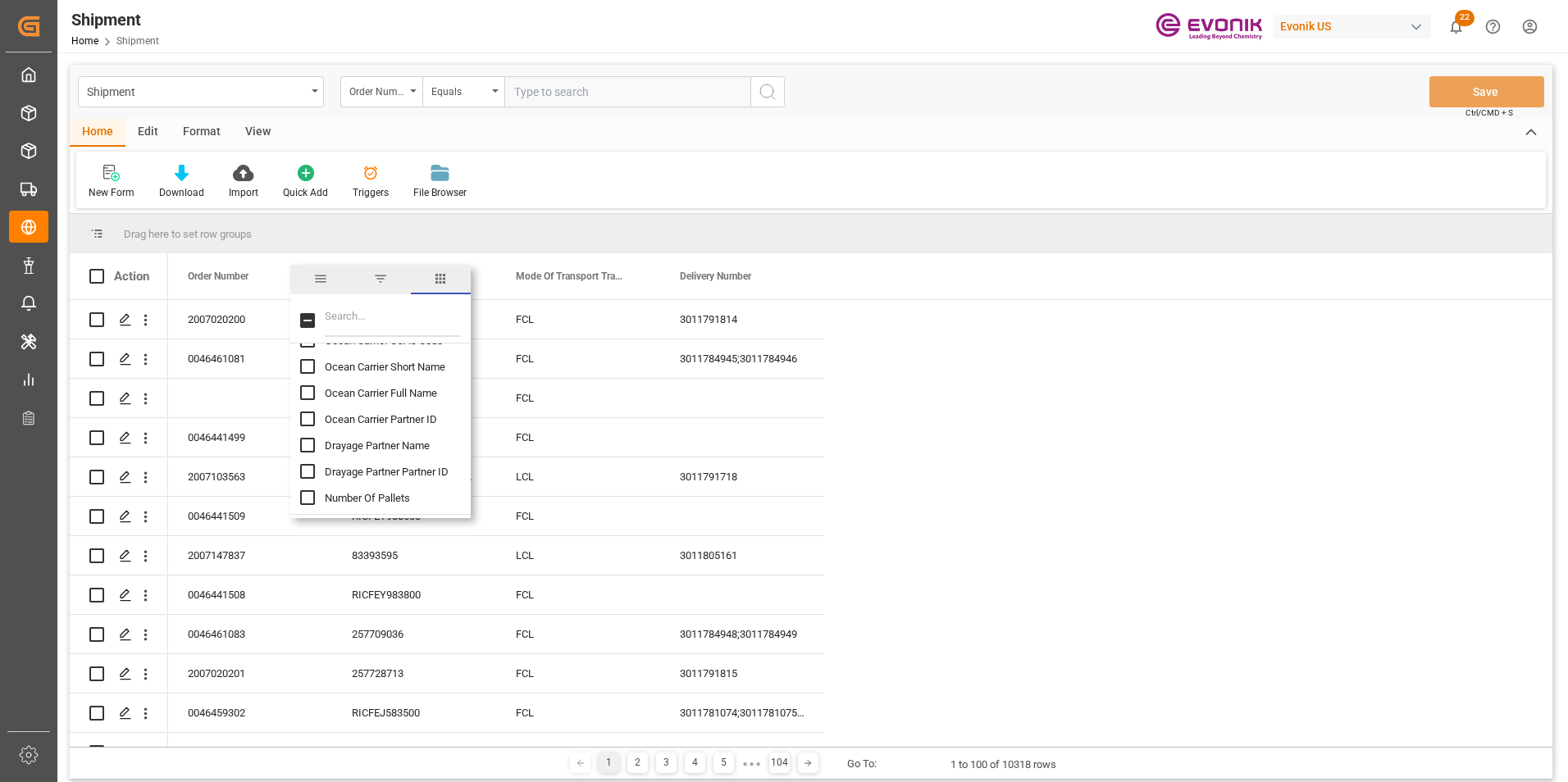
scroll to position [902, 0]
click at [305, 405] on input "Ocean Carrier Short Name column toggle visibility (hidden)" at bounding box center [307, 406] width 15 height 15
checkbox input "true"
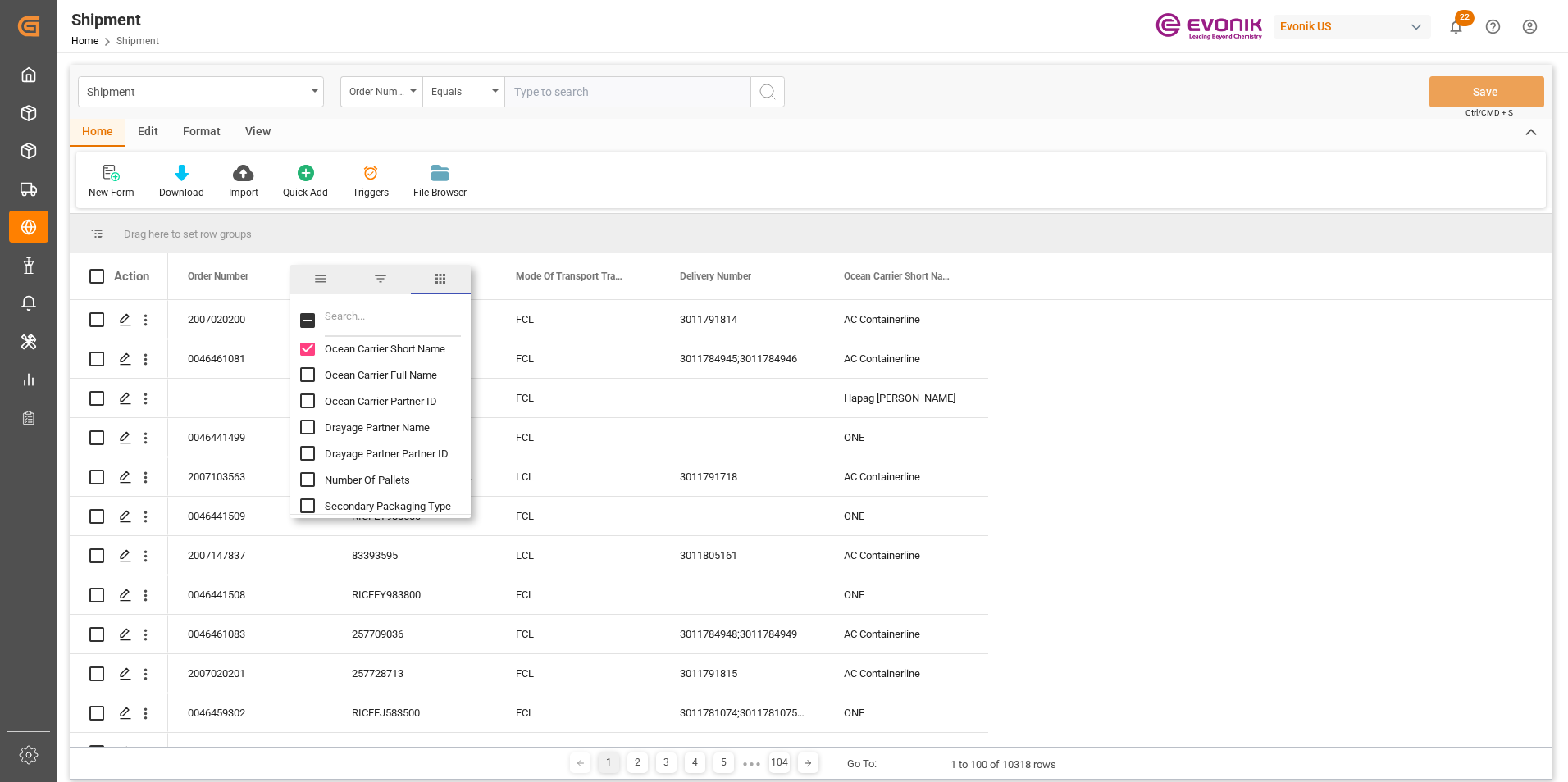
scroll to position [983, 0]
click at [306, 401] on input "Drayage Partner Name column toggle visibility (hidden)" at bounding box center [307, 402] width 15 height 15
checkbox input "true"
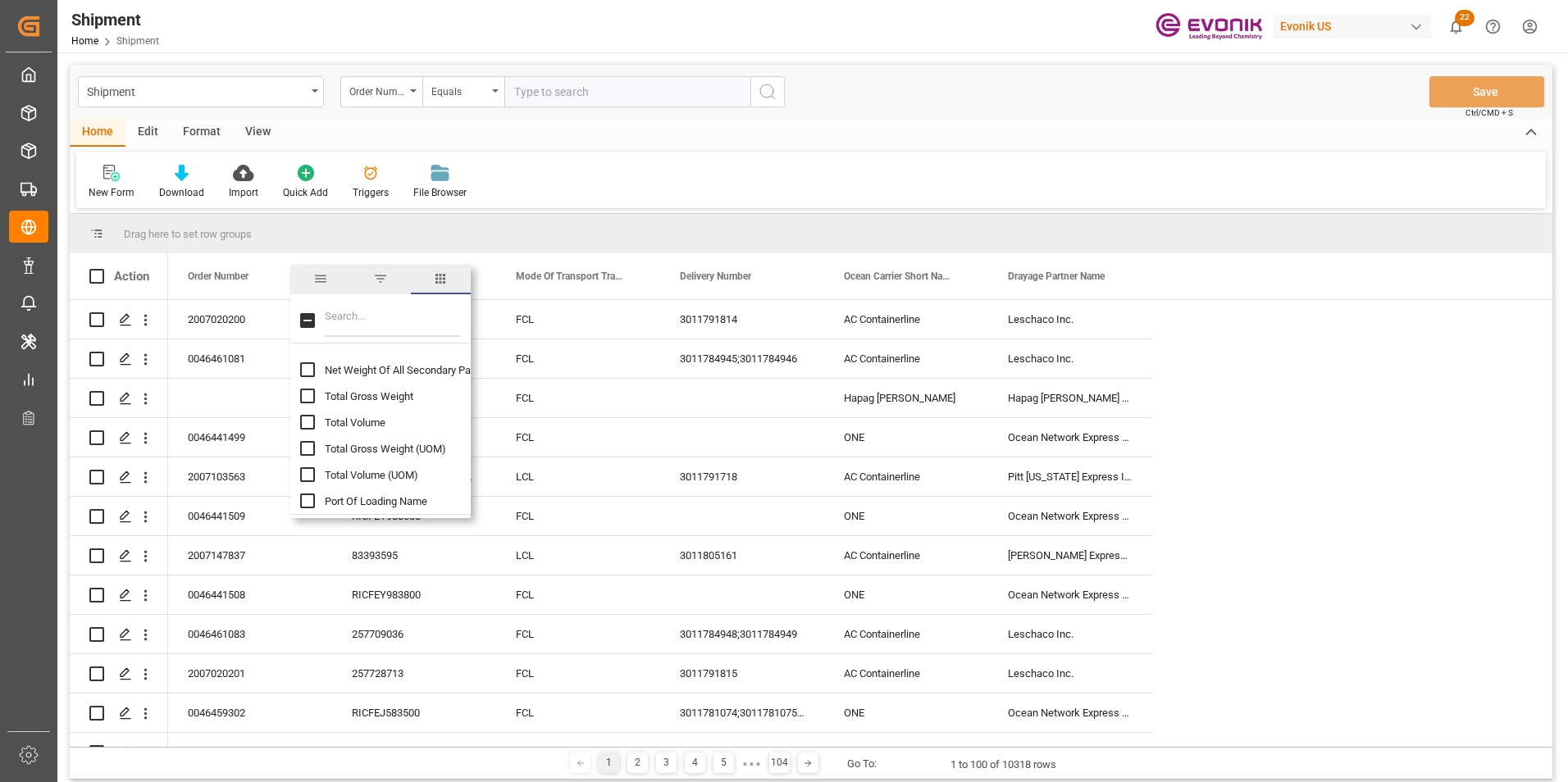
scroll to position [1229, 0]
click at [304, 415] on input "Port Of Loading Name column toggle visibility (hidden)" at bounding box center [307, 418] width 15 height 15
checkbox input "true"
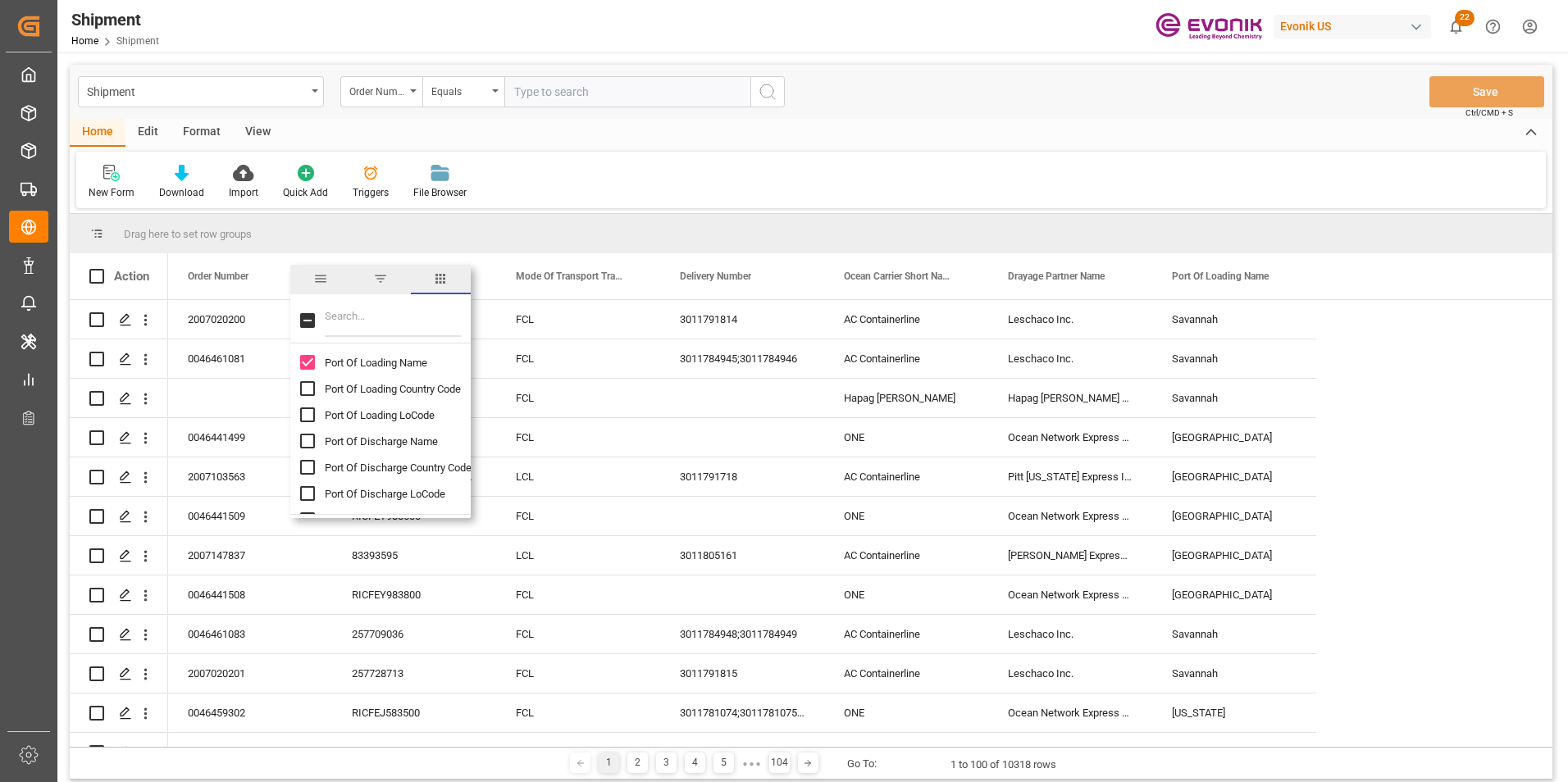
scroll to position [1311, 0]
click at [305, 415] on input "Port Of Discharge Name column toggle visibility (hidden)" at bounding box center [307, 415] width 15 height 15
checkbox input "true"
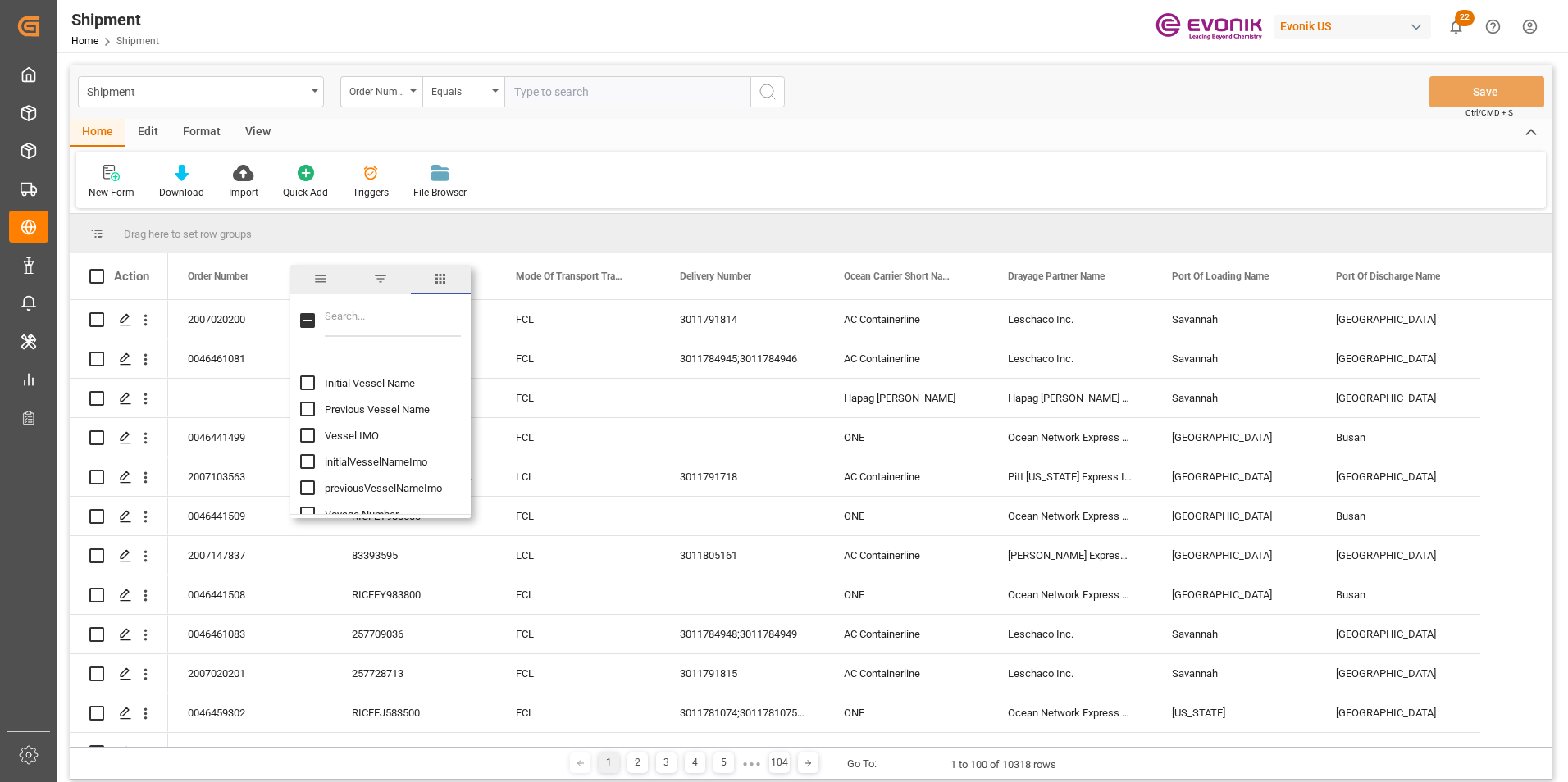
scroll to position [1558, 0]
click at [310, 457] on input "Estimated Time Of Departure (ETD) column toggle visibility (hidden)" at bounding box center [307, 458] width 15 height 15
checkbox input "true"
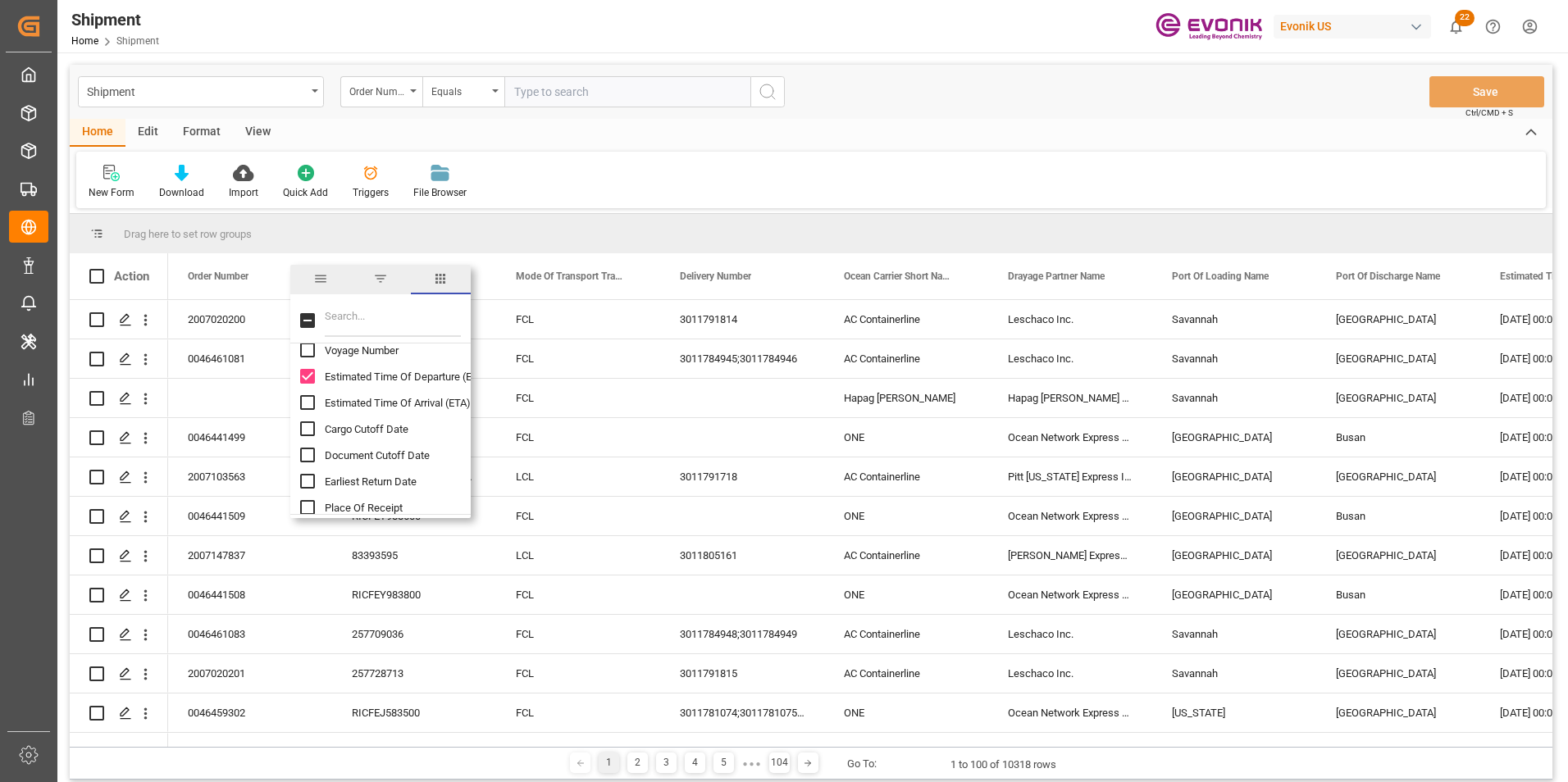
scroll to position [1722, 0]
click at [304, 423] on input "Place Of Receipt column toggle visibility (hidden)" at bounding box center [307, 425] width 15 height 15
click at [300, 423] on input "Place Of Receipt column toggle visibility (visible)" at bounding box center [307, 425] width 15 height 15
click at [308, 423] on input "Place Of Receipt column toggle visibility (hidden)" at bounding box center [307, 425] width 15 height 15
checkbox input "true"
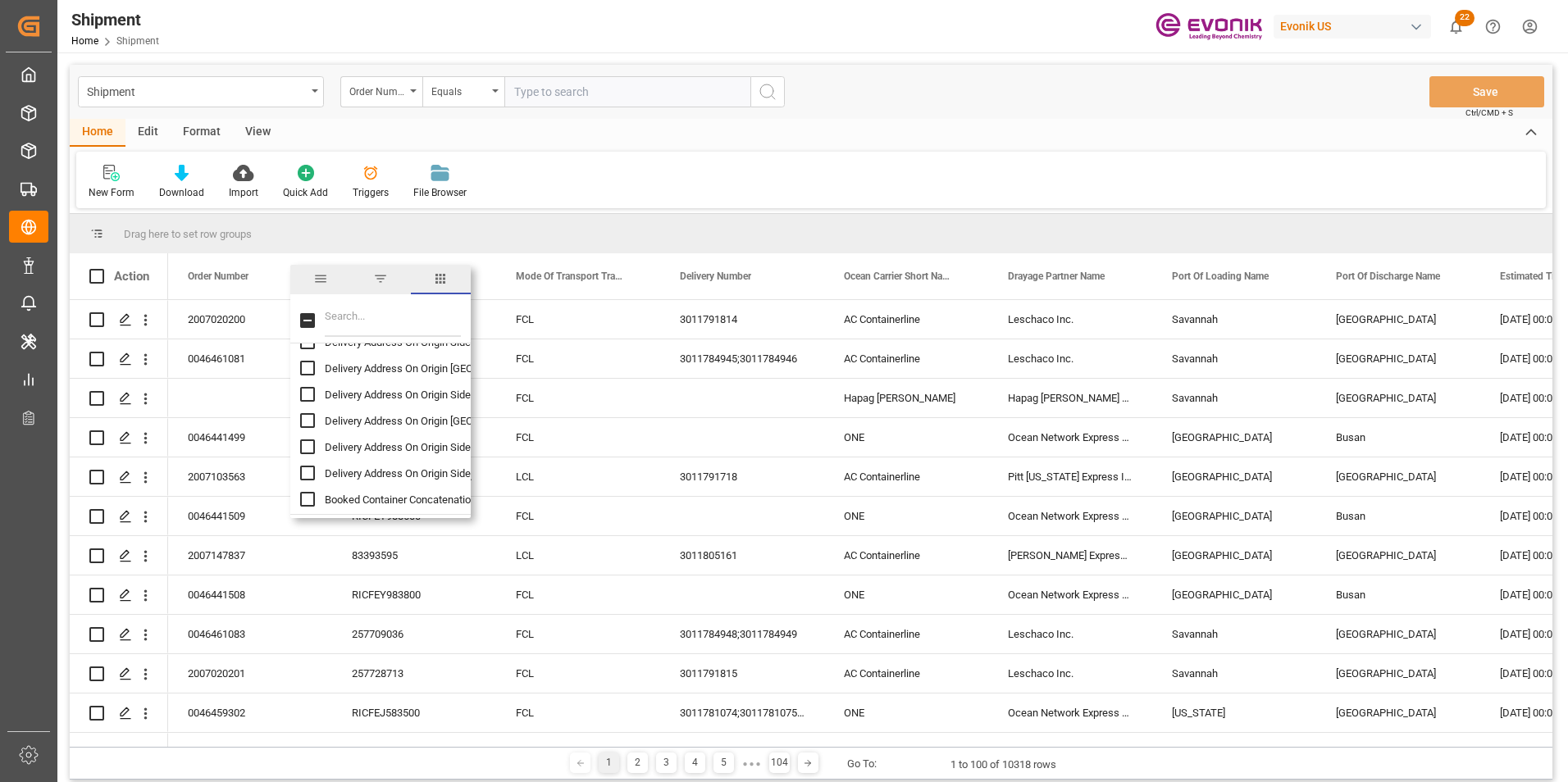
scroll to position [1804, 0]
click at [305, 368] on input "Delivery Address On Origin Side Name column toggle visibility (hidden)" at bounding box center [307, 369] width 15 height 15
checkbox input "true"
click at [306, 396] on input "Delivery Address On Origin Side Street column toggle visibility (hidden)" at bounding box center [307, 395] width 15 height 15
checkbox input "true"
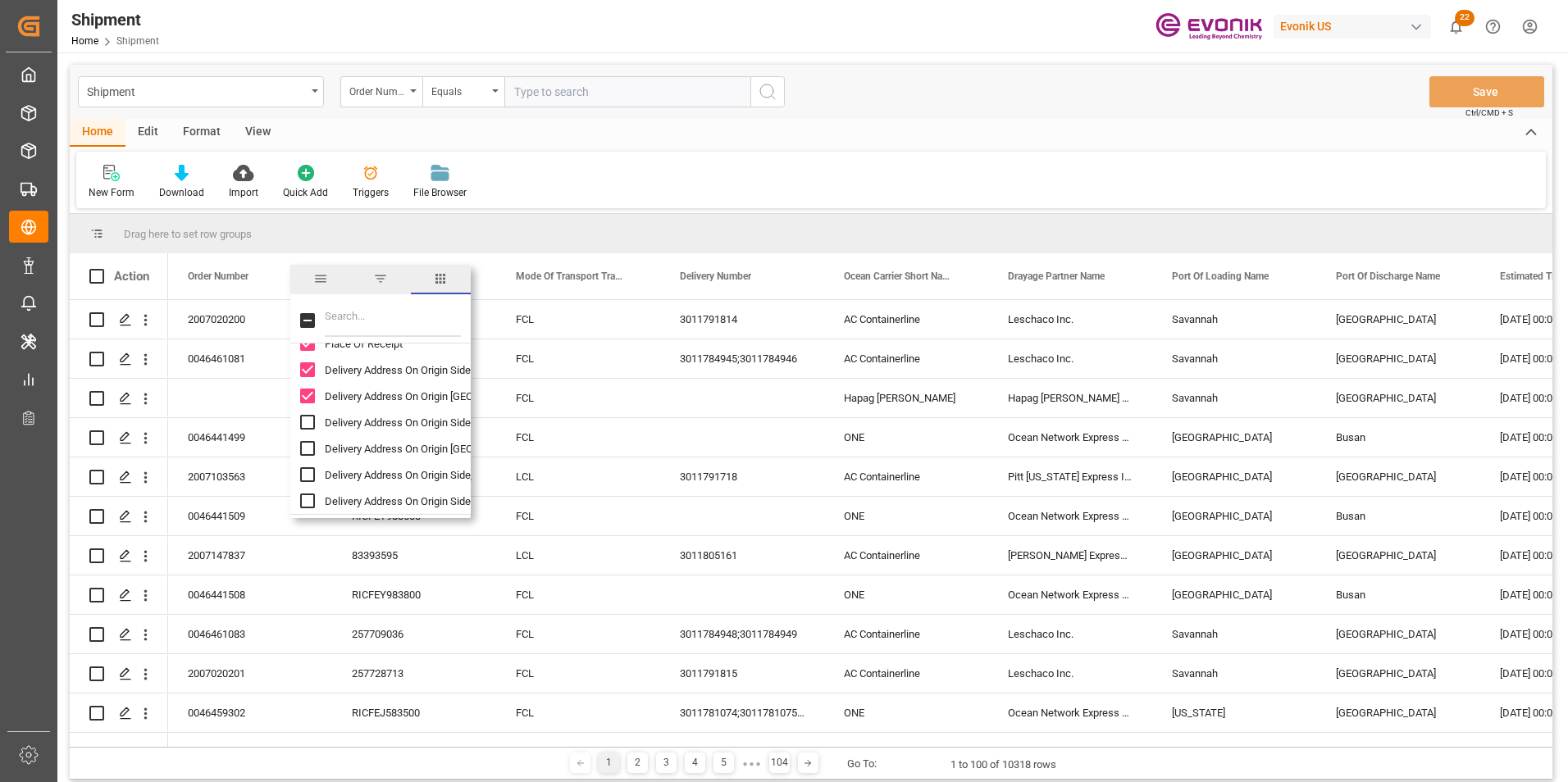
click at [305, 421] on input "Delivery Address On Origin Side ZIP Code column toggle visibility (hidden)" at bounding box center [307, 422] width 15 height 15
checkbox input "true"
click at [307, 450] on input "Delivery Address On Origin Side City column toggle visibility (hidden)" at bounding box center [307, 448] width 15 height 15
checkbox input "true"
click at [306, 476] on input "Delivery Address On Origin Side State column toggle visibility (hidden)" at bounding box center [307, 474] width 15 height 15
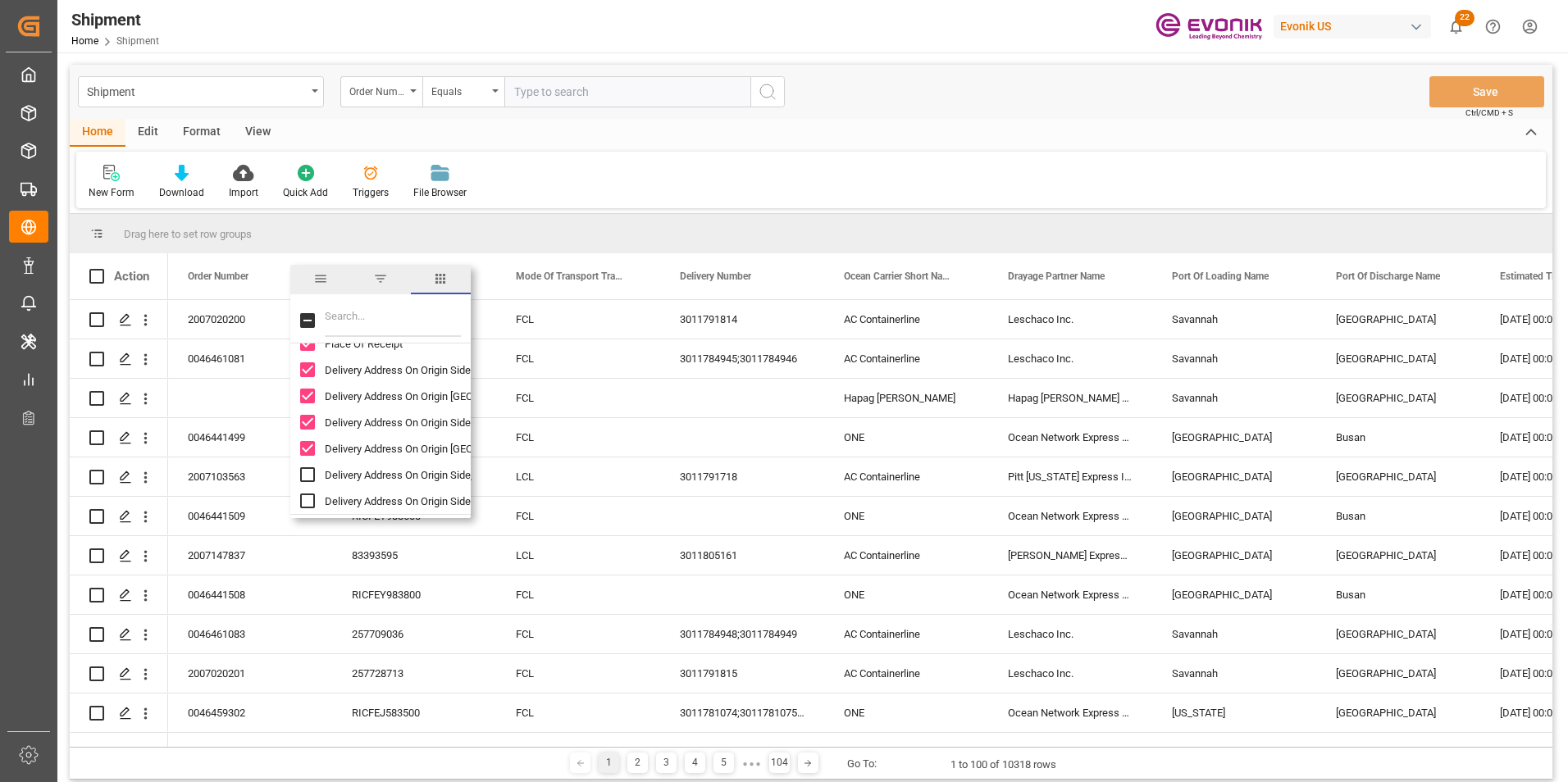
checkbox input "true"
click at [306, 498] on input "Delivery Address On Origin Side Country column toggle visibility (hidden)" at bounding box center [307, 500] width 15 height 15
checkbox input "true"
click at [303, 382] on input "Ramp Location Name column toggle visibility (hidden)" at bounding box center [307, 382] width 15 height 15
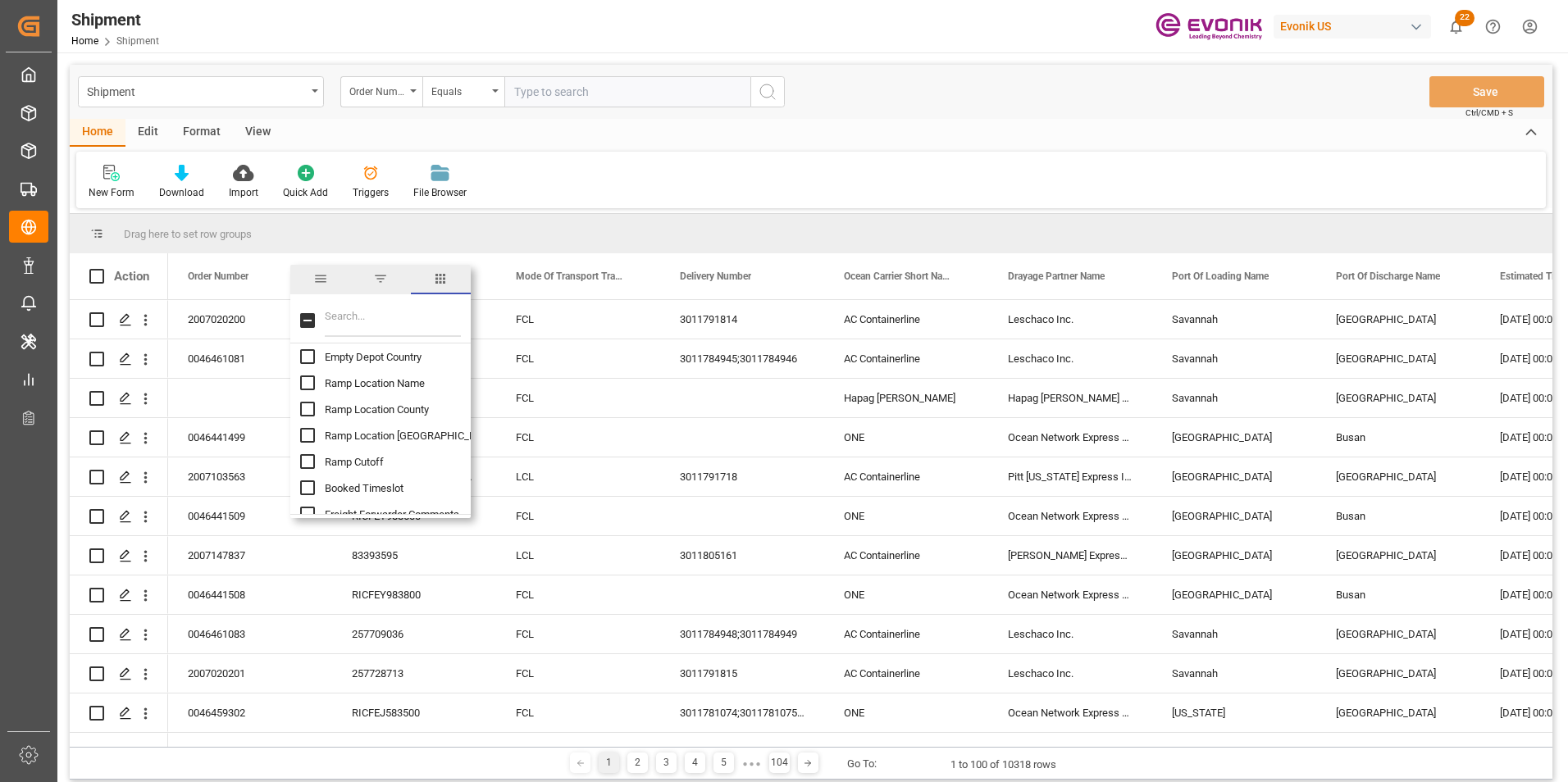
checkbox input "true"
click at [307, 434] on input "Business Line column toggle visibility (hidden)" at bounding box center [307, 431] width 15 height 15
checkbox input "true"
click at [307, 381] on input "Ultimate Country Of Destination column toggle visibility (hidden)" at bounding box center [307, 379] width 15 height 15
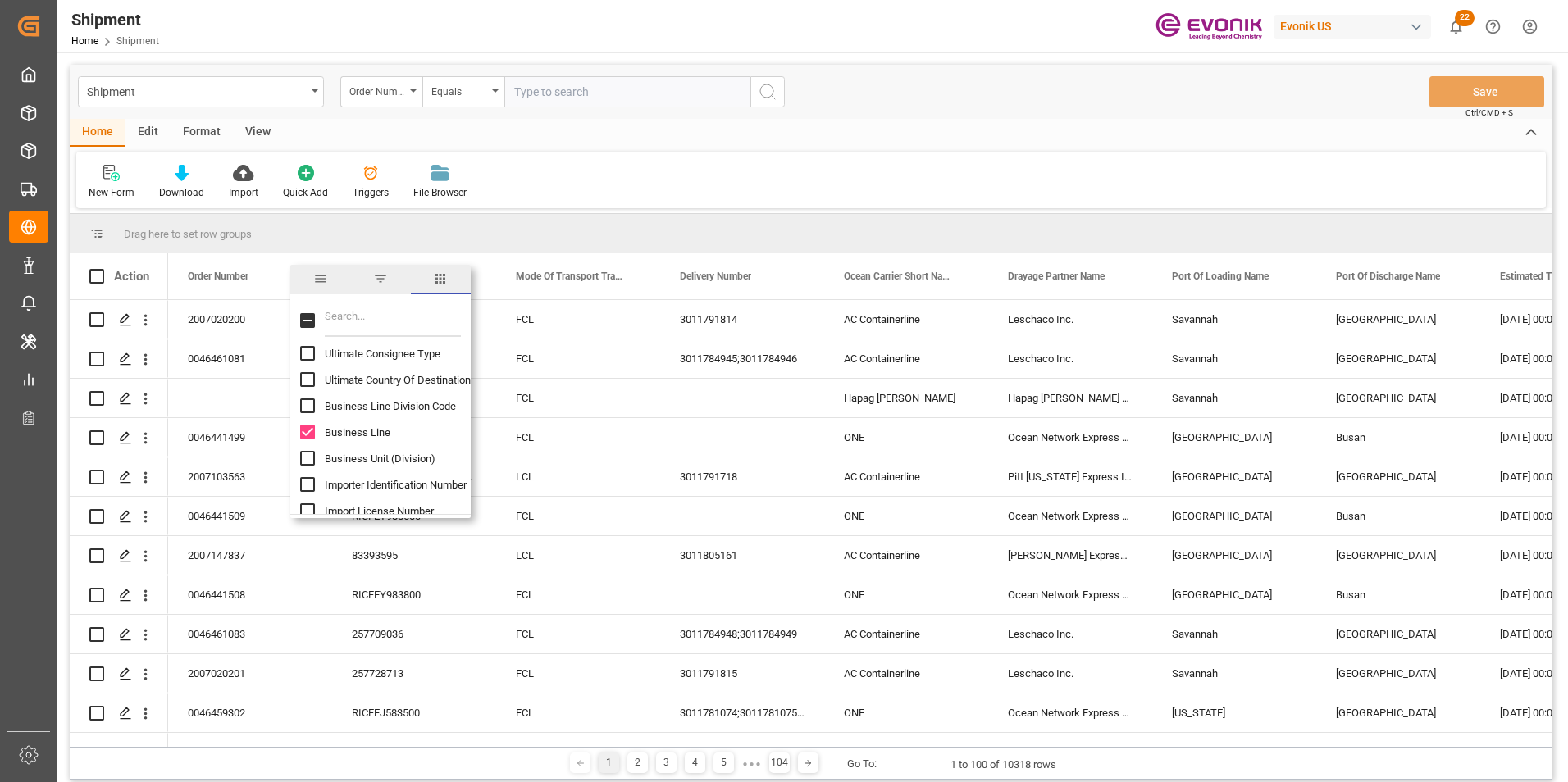
checkbox input "true"
click at [306, 388] on input "Ship From Partner ID column toggle visibility (hidden)" at bounding box center [307, 388] width 15 height 15
checkbox input "true"
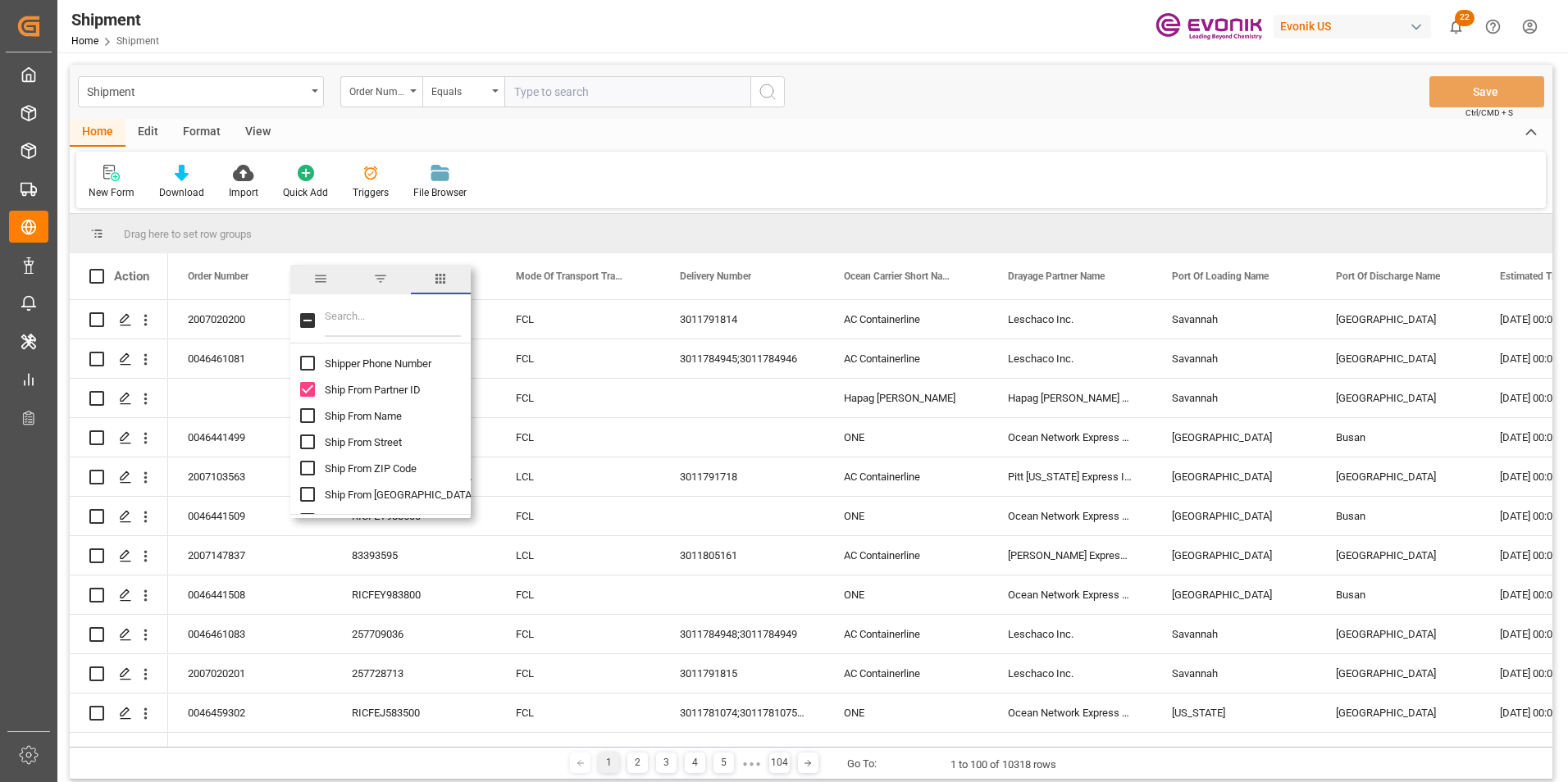
click at [306, 415] on input "Ship From Name column toggle visibility (hidden)" at bounding box center [307, 415] width 15 height 15
checkbox input "true"
click at [308, 493] on input "Ship From City column toggle visibility (hidden)" at bounding box center [307, 493] width 15 height 15
checkbox input "true"
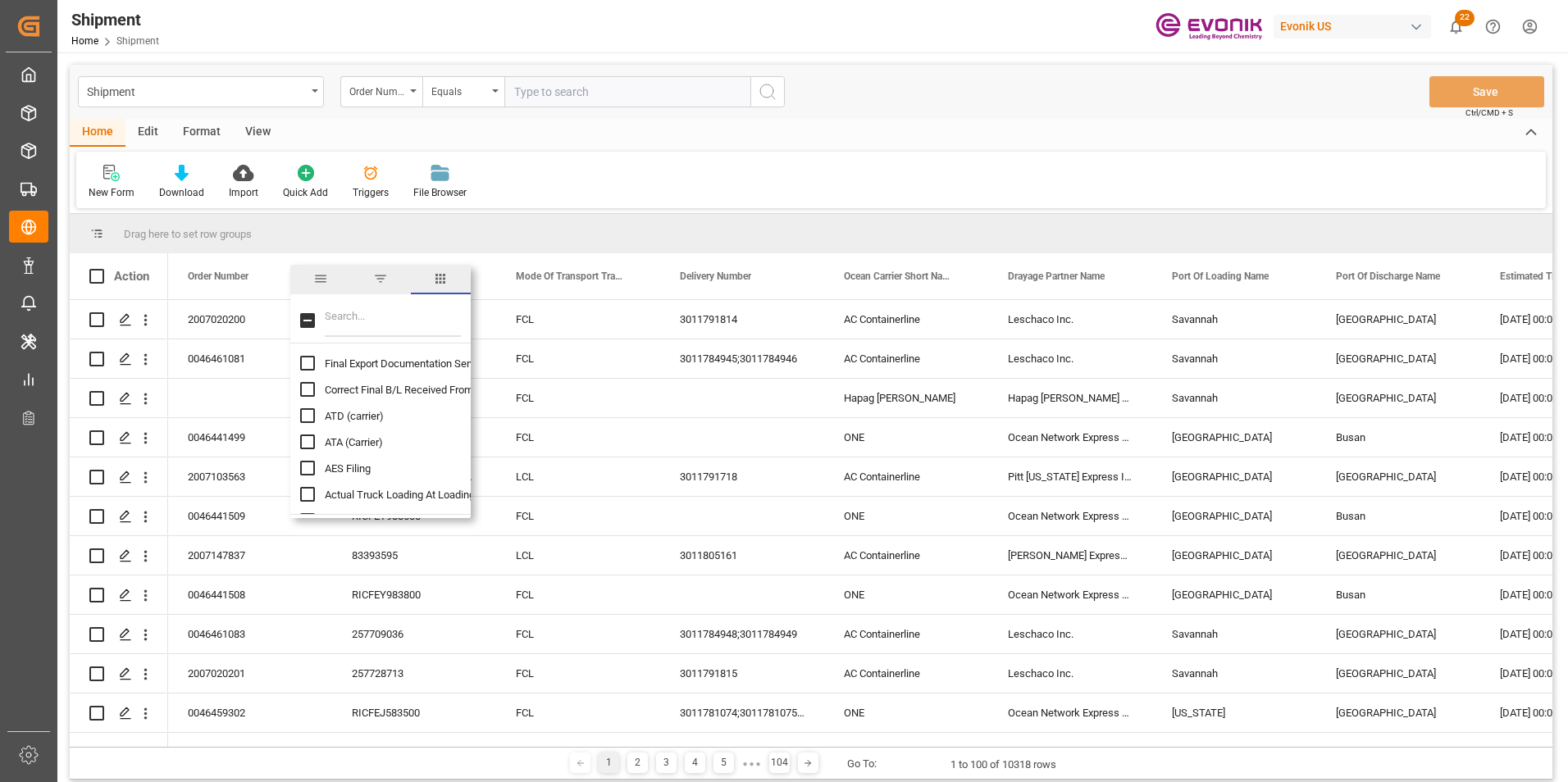
click at [304, 411] on input "ATD (carrier) column toggle visibility (hidden)" at bounding box center [307, 415] width 15 height 15
checkbox input "true"
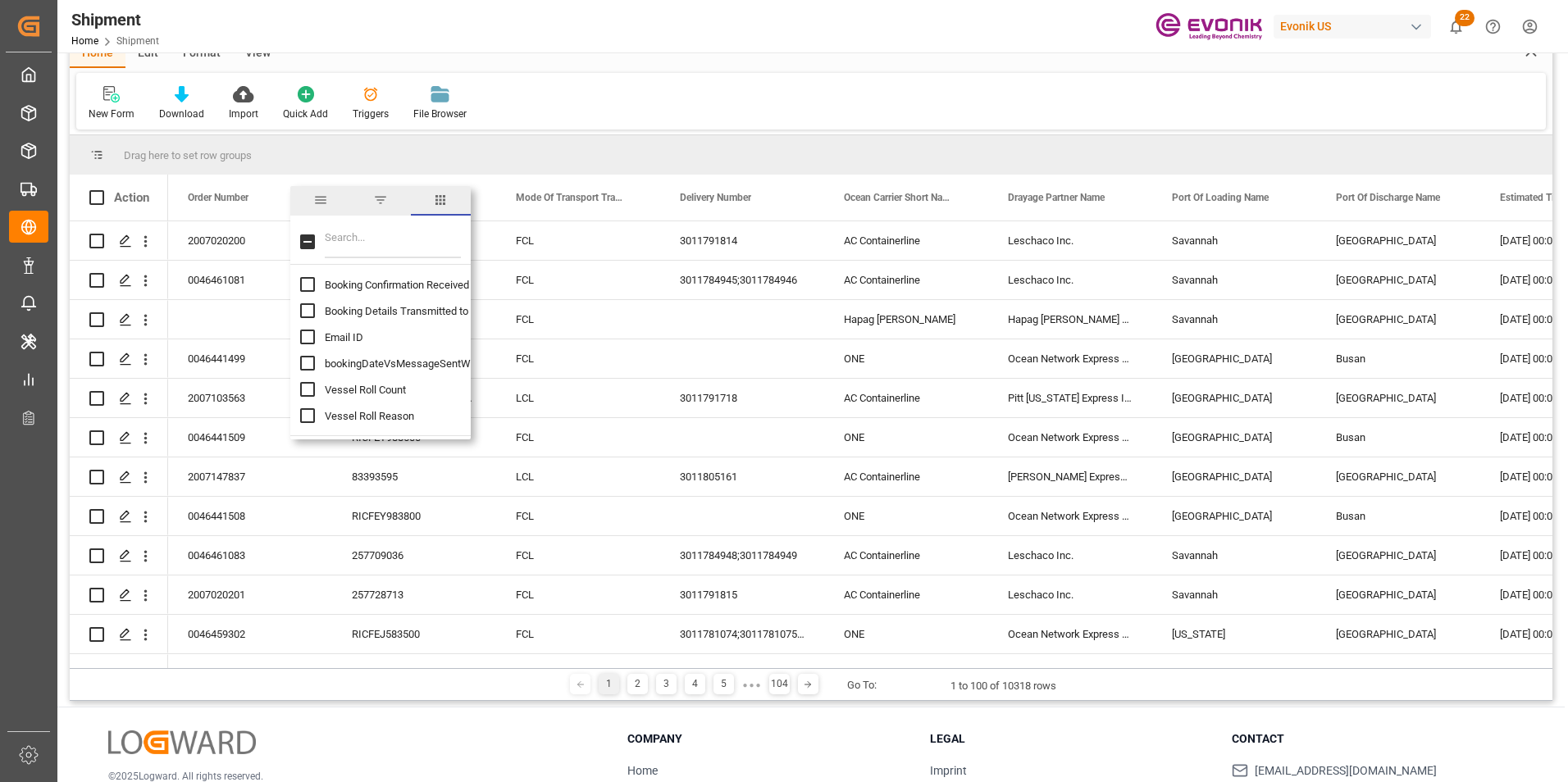
scroll to position [82, 0]
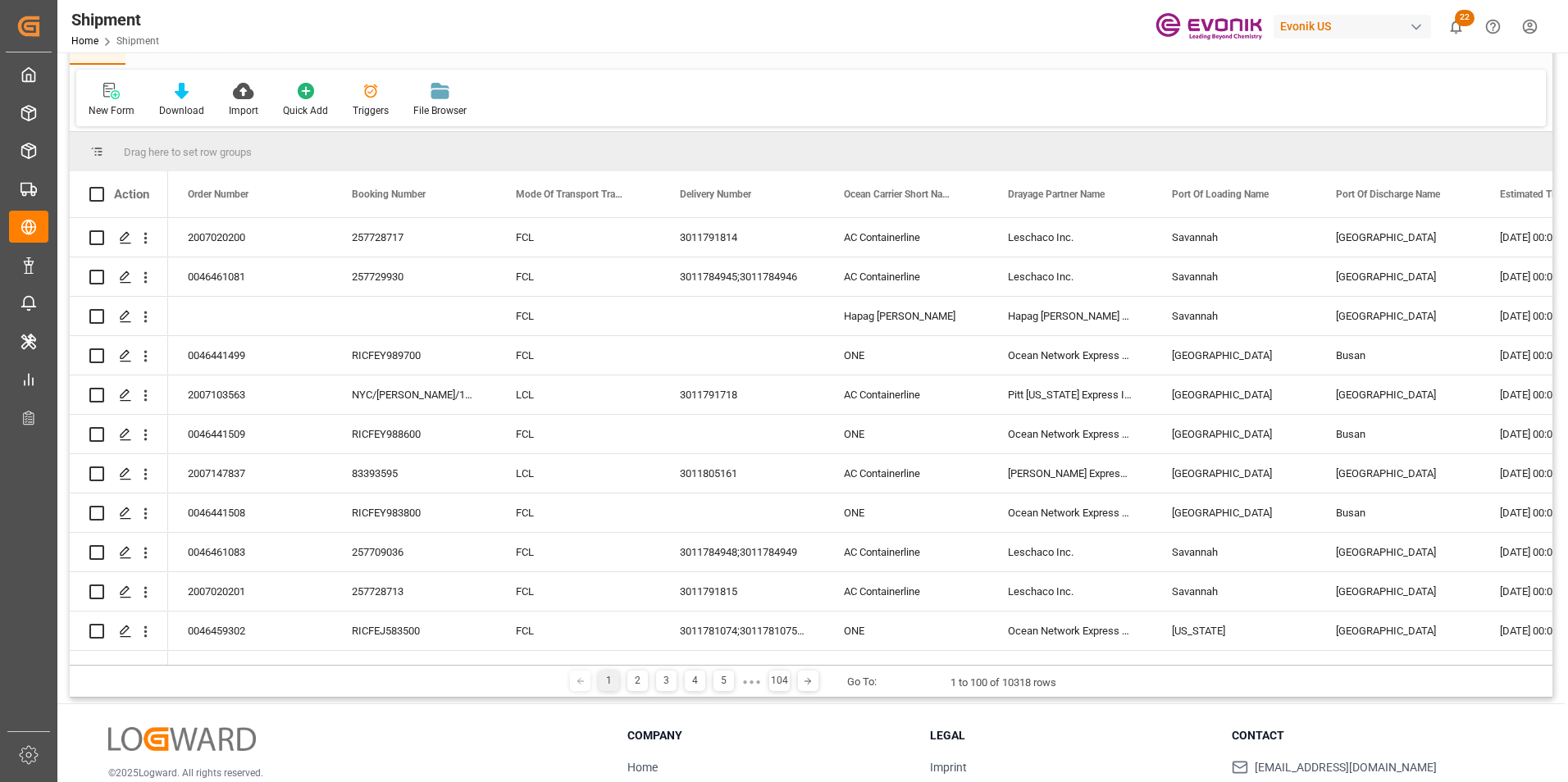
click at [743, 98] on div "New Form Download Import Quick Add Triggers File Browser" at bounding box center [810, 98] width 1470 height 56
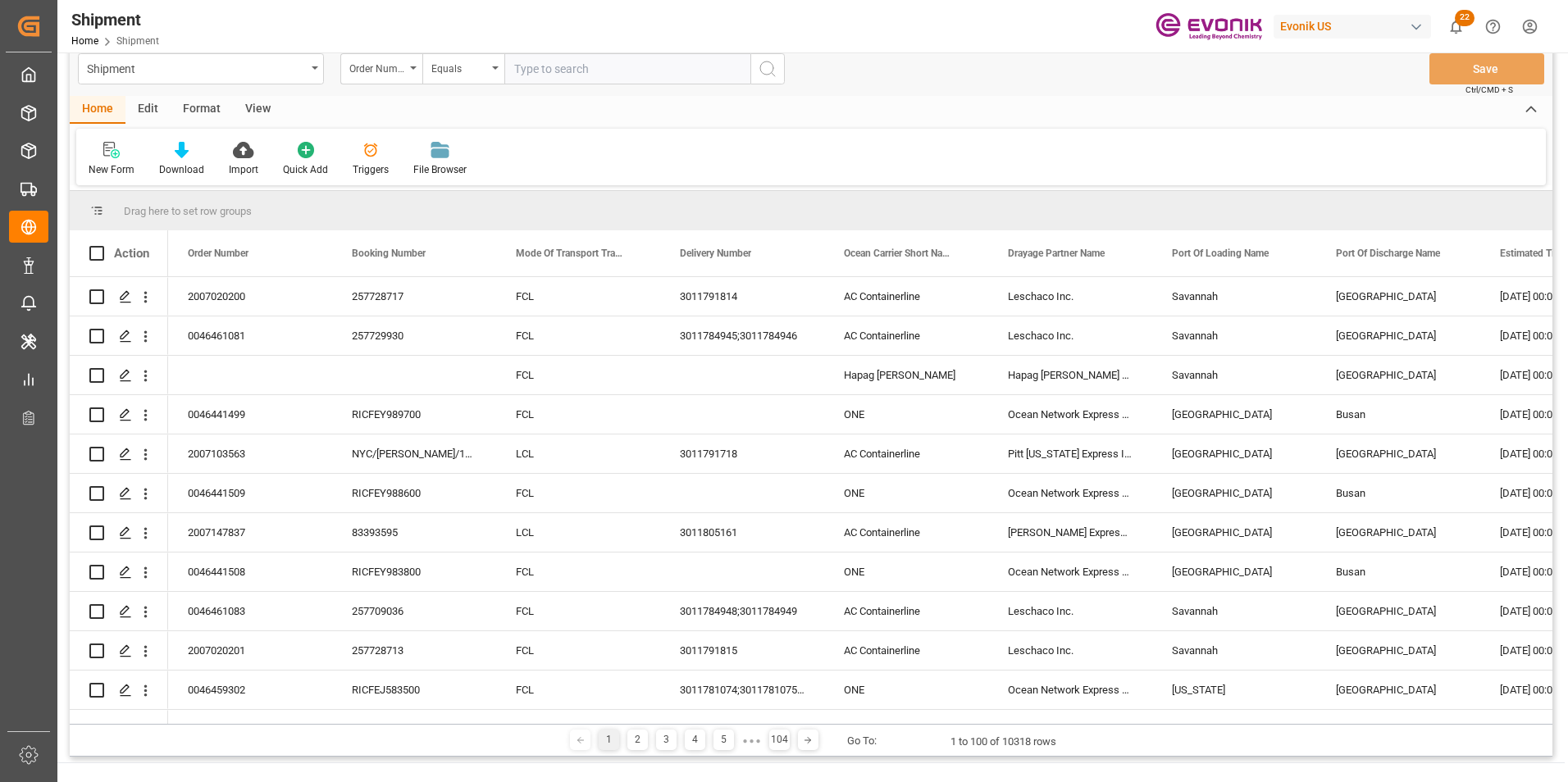
scroll to position [0, 0]
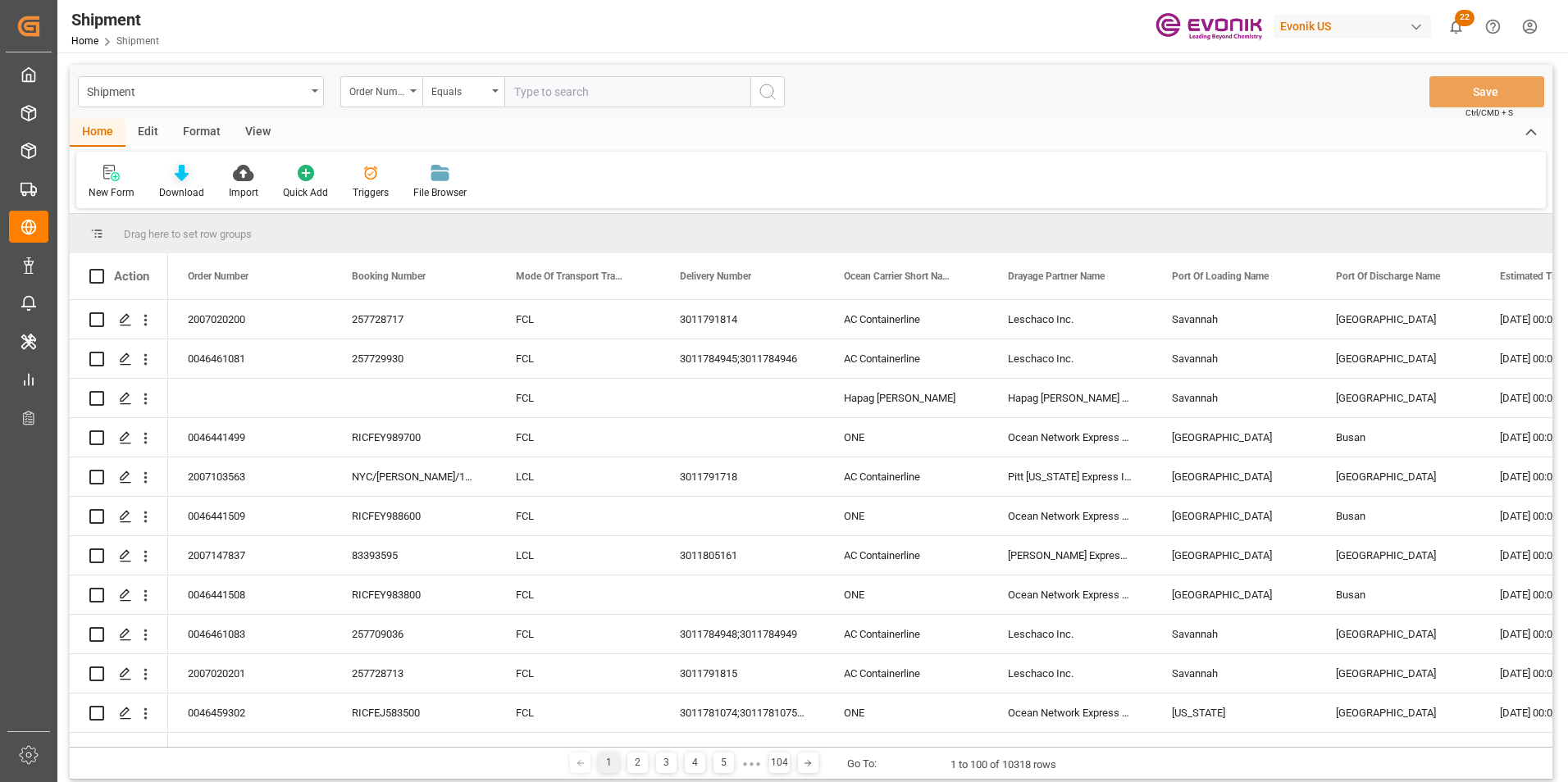
click at [176, 172] on icon at bounding box center [182, 172] width 14 height 16
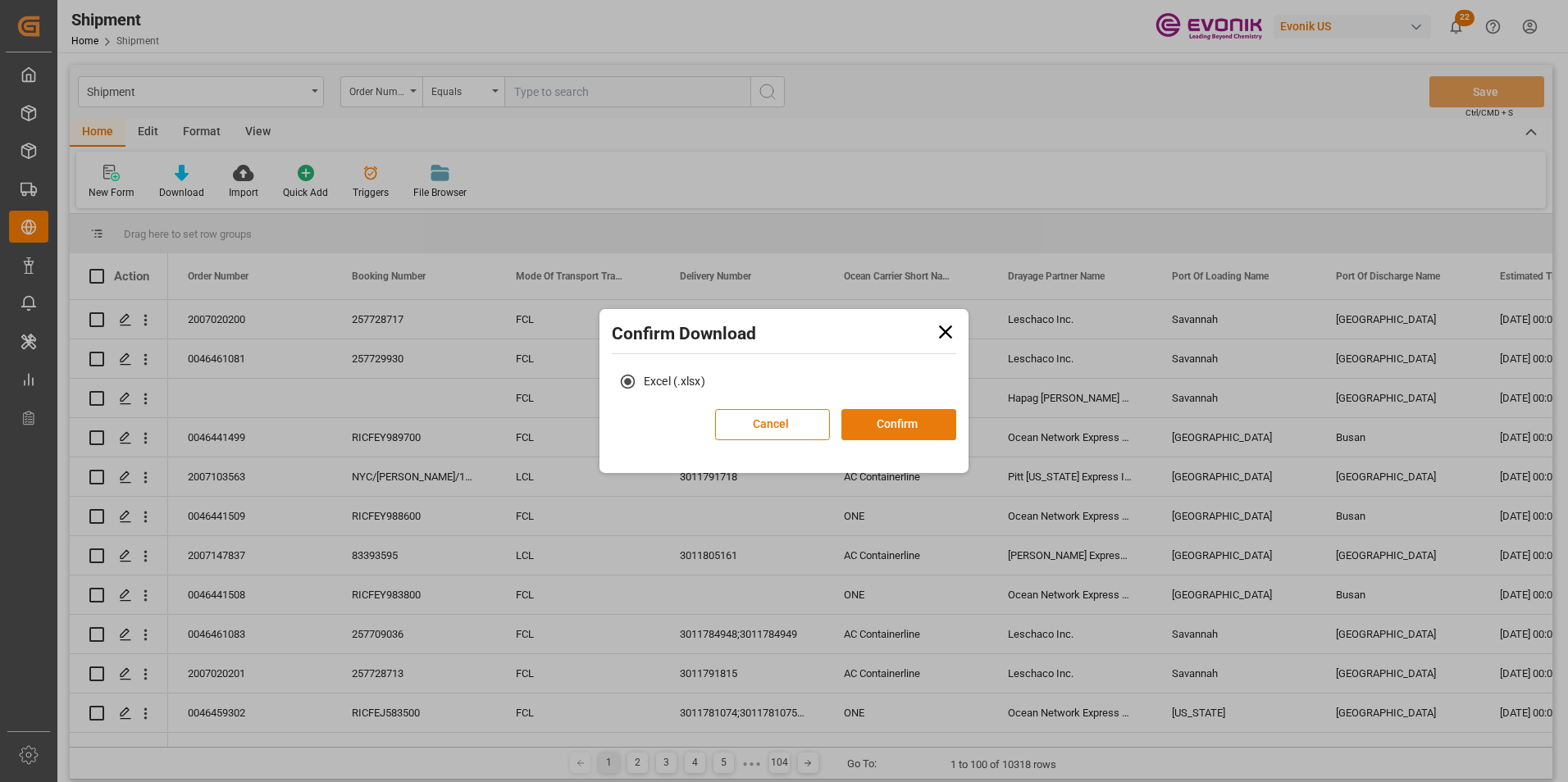
click at [898, 427] on button "Confirm" at bounding box center [898, 424] width 114 height 31
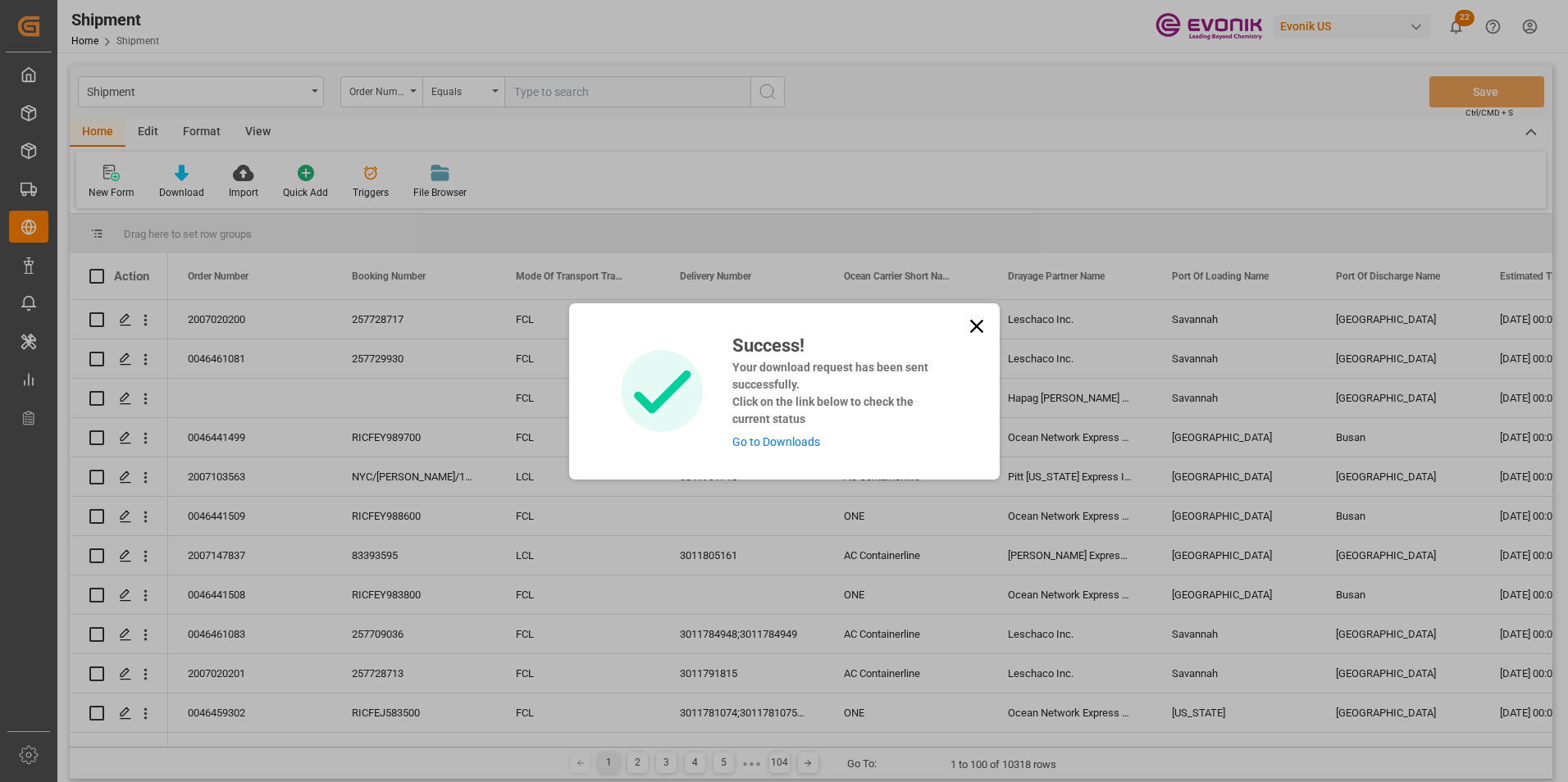
click at [769, 441] on link "Go to Downloads" at bounding box center [776, 441] width 88 height 13
